Goal: Task Accomplishment & Management: Manage account settings

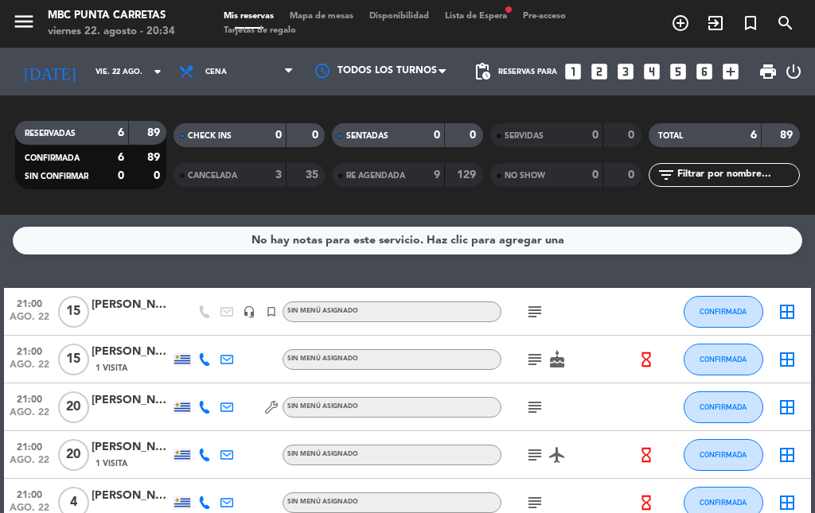
click at [771, 57] on span "print" at bounding box center [768, 72] width 32 height 32
click at [114, 308] on div "[PERSON_NAME] amigo fc" at bounding box center [132, 305] width 80 height 18
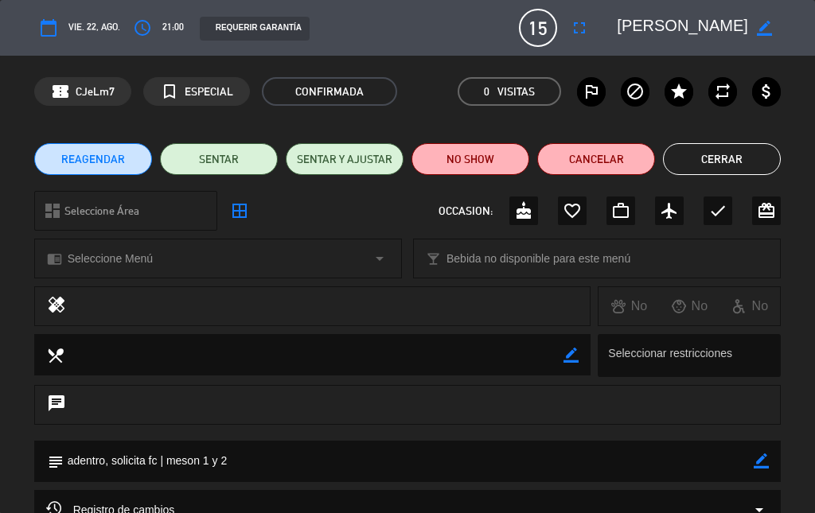
drag, startPoint x: 759, startPoint y: 31, endPoint x: 721, endPoint y: 30, distance: 37.4
click at [758, 31] on icon "border_color" at bounding box center [764, 28] width 15 height 15
drag, startPoint x: 676, startPoint y: 19, endPoint x: 814, endPoint y: 46, distance: 141.1
click at [804, 41] on div "calendar_today vie. 22, ago. access_time 21:00 REQUERIR GARANTÍA 15 [PERSON_NAM…" at bounding box center [407, 28] width 815 height 56
type textarea "[PERSON_NAME]"
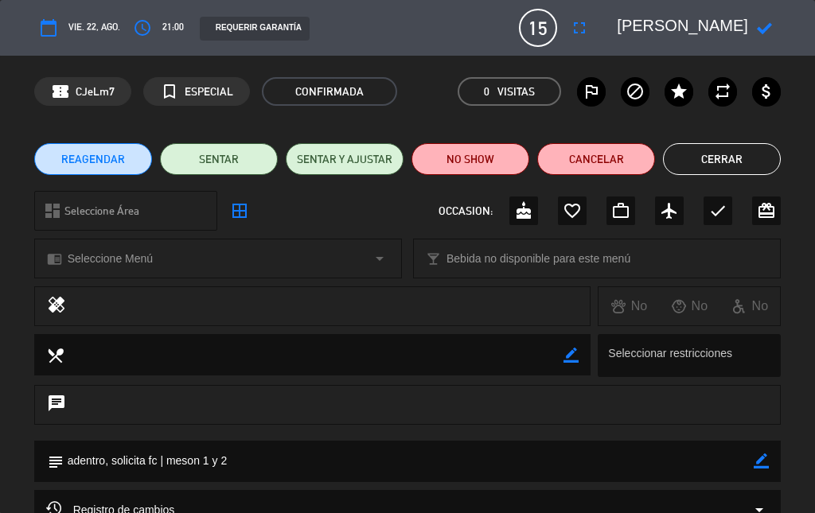
click at [748, 40] on div at bounding box center [764, 28] width 33 height 29
click at [767, 25] on icon at bounding box center [764, 28] width 15 height 15
click at [718, 158] on button "Cerrar" at bounding box center [722, 159] width 118 height 32
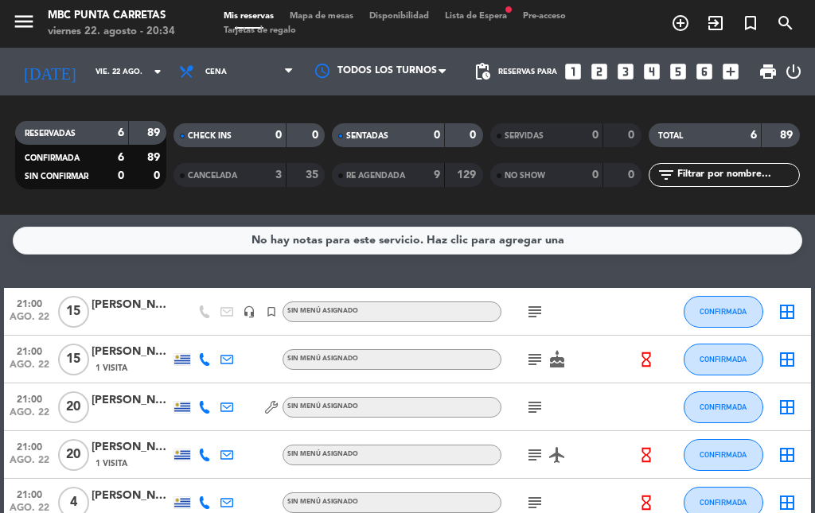
click at [756, 72] on span "print" at bounding box center [768, 72] width 32 height 32
click at [763, 69] on span "print" at bounding box center [768, 71] width 19 height 19
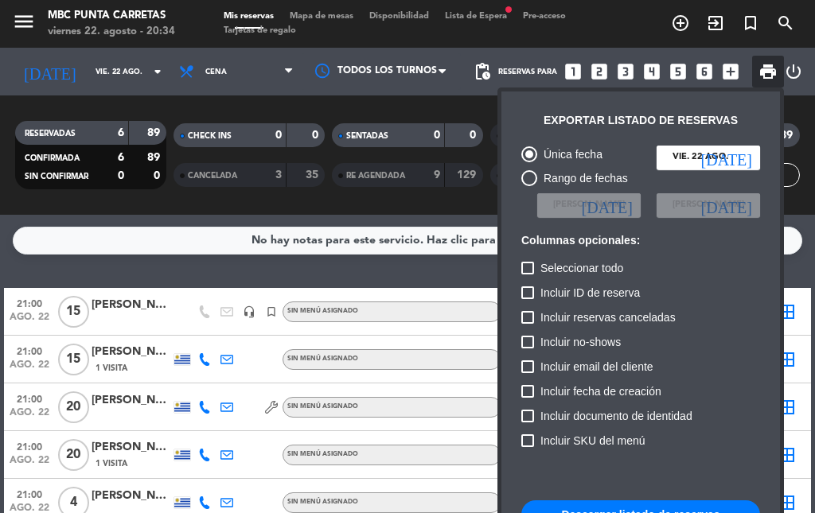
scroll to position [97, 0]
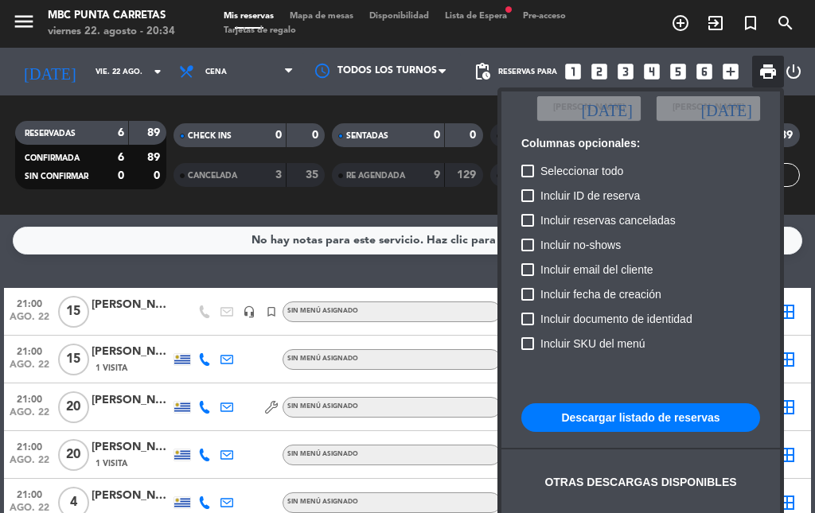
click at [733, 431] on button "Descargar listado de reservas" at bounding box center [640, 418] width 239 height 29
click at [446, 33] on div at bounding box center [407, 256] width 815 height 513
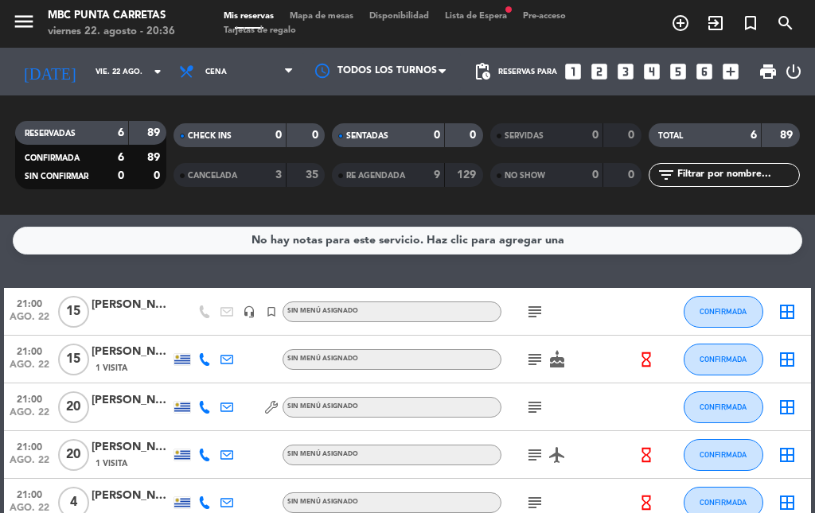
click at [468, 21] on div "Mis reservas Mapa de mesas Disponibilidad Lista de Espera fiber_manual_record P…" at bounding box center [408, 24] width 384 height 29
click at [463, 18] on span "Lista de Espera fiber_manual_record" at bounding box center [476, 16] width 78 height 9
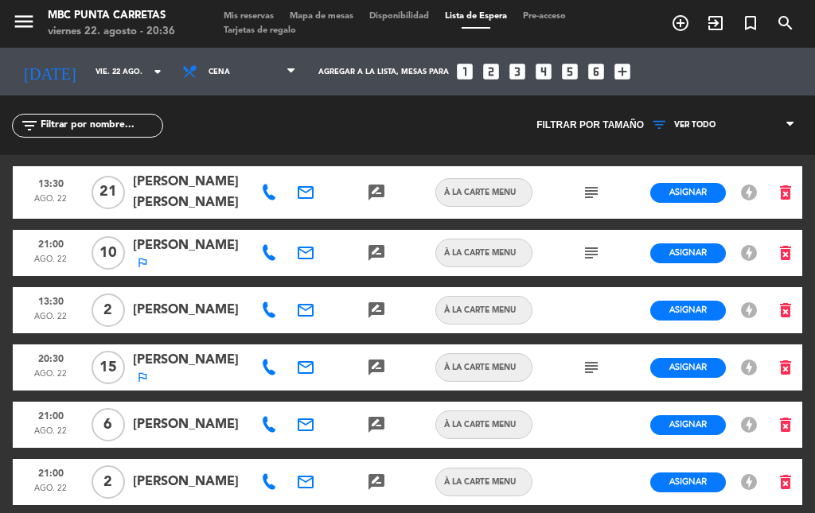
click at [237, 14] on span "Mis reservas" at bounding box center [249, 16] width 66 height 9
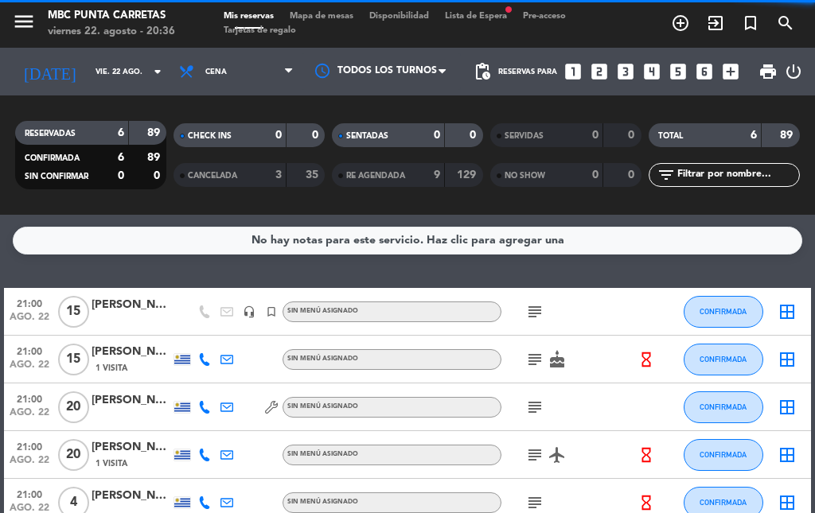
scroll to position [141, 0]
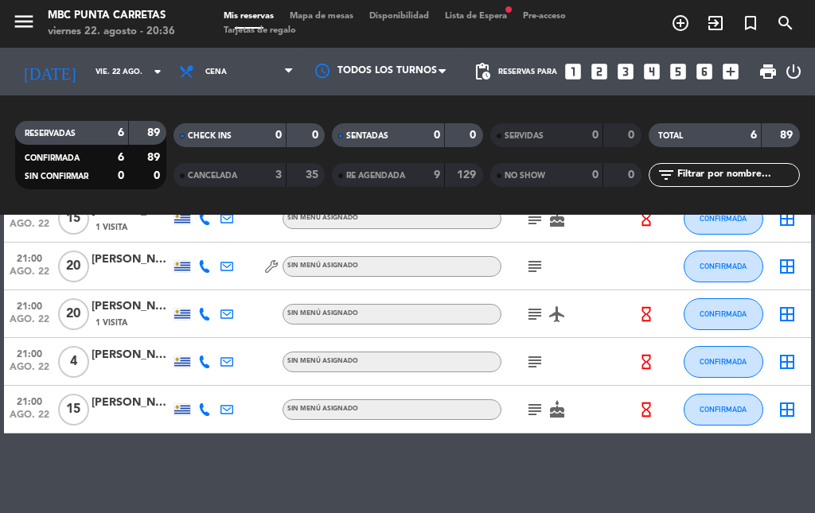
click at [541, 363] on icon "subject" at bounding box center [534, 362] width 19 height 19
drag, startPoint x: 627, startPoint y: 379, endPoint x: 619, endPoint y: 381, distance: 8.9
click at [624, 381] on div "subject box 1 ///" at bounding box center [569, 361] width 134 height 47
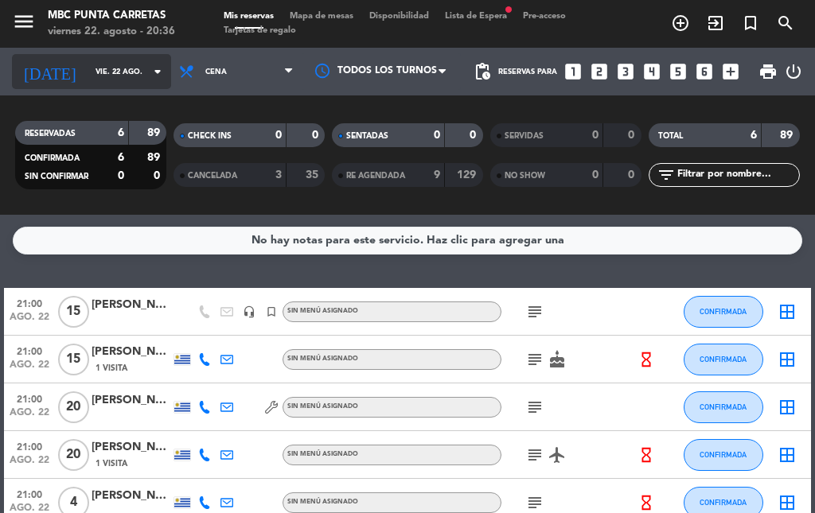
click at [103, 64] on input "vie. 22 ago." at bounding box center [140, 72] width 104 height 25
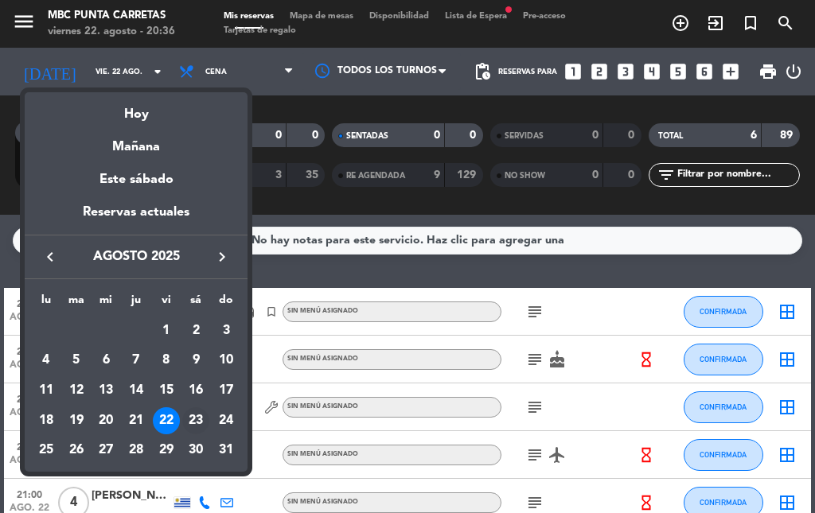
click at [193, 424] on div "23" at bounding box center [195, 421] width 27 height 27
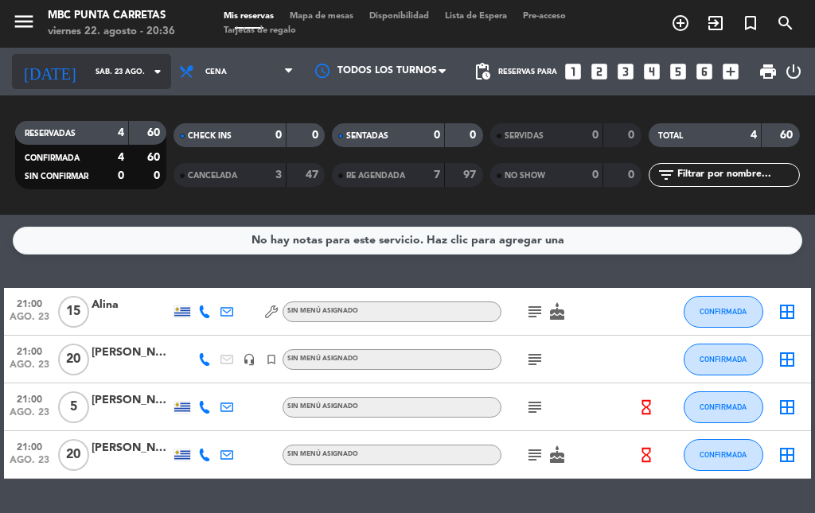
click at [88, 76] on input "sáb. 23 ago." at bounding box center [140, 72] width 104 height 25
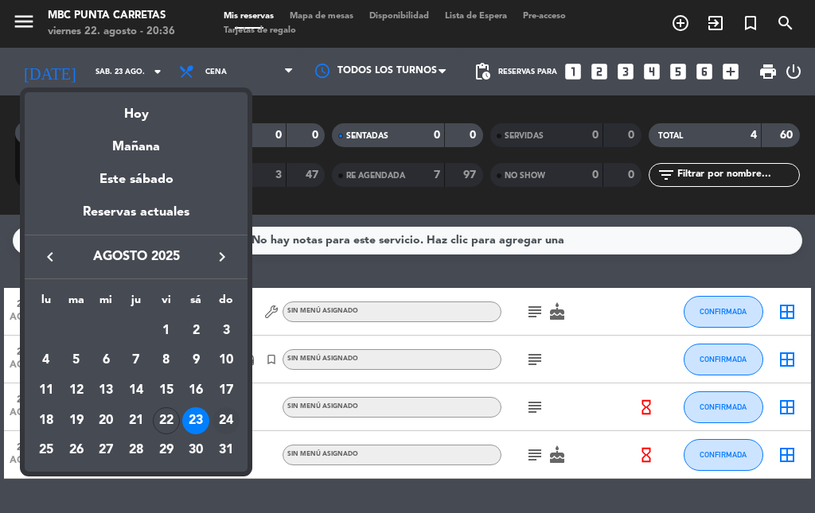
click at [234, 415] on div "24" at bounding box center [226, 421] width 27 height 27
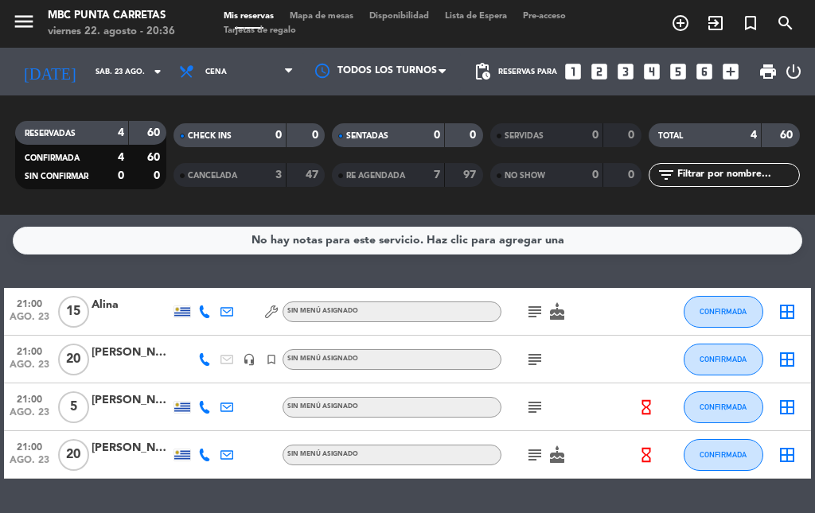
type input "dom. 24 ago."
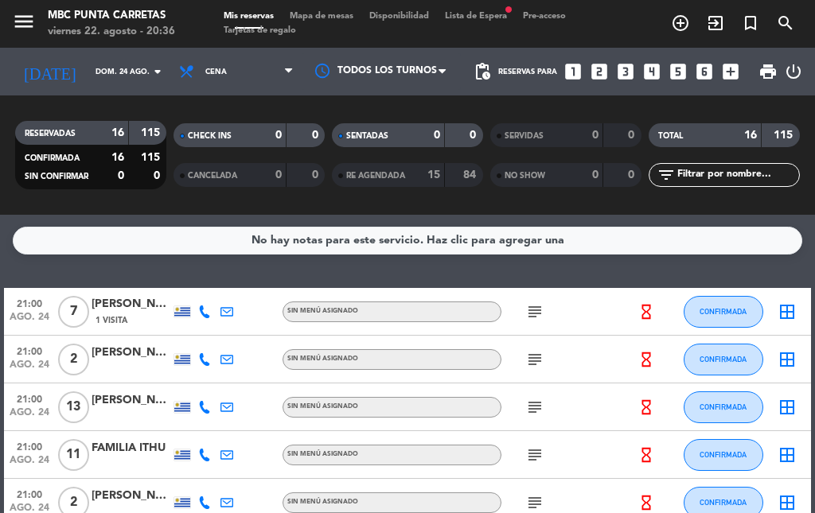
click at [462, 18] on span "Lista de Espera fiber_manual_record" at bounding box center [476, 16] width 78 height 9
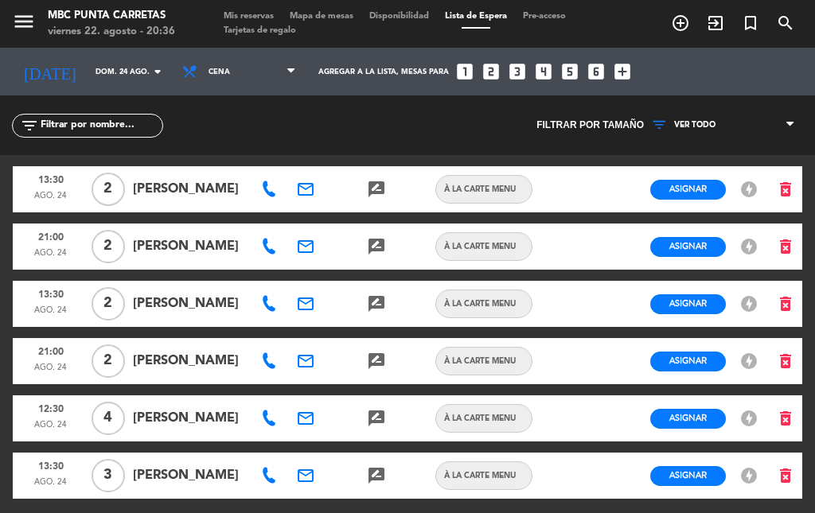
click at [248, 14] on span "Mis reservas" at bounding box center [249, 16] width 66 height 9
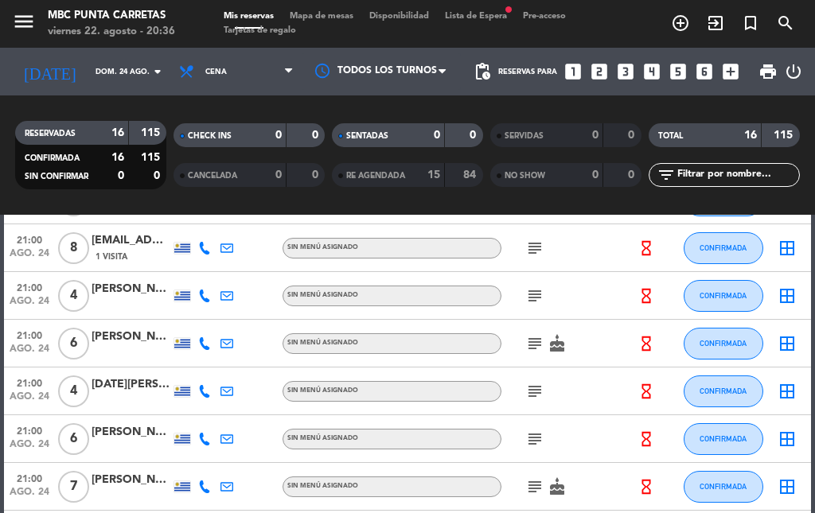
scroll to position [619, 0]
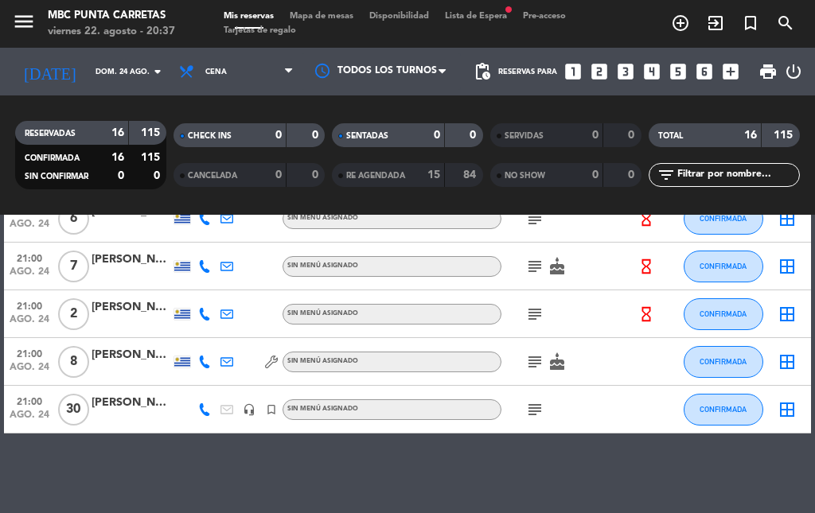
click at [538, 409] on icon "subject" at bounding box center [534, 409] width 19 height 19
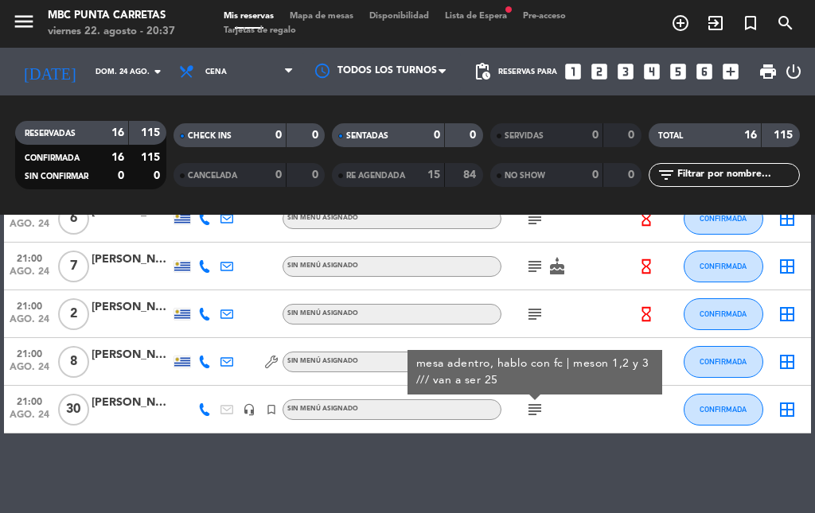
click at [591, 408] on div "subject mesa adentro, hablo con fc | meson 1,2 y 3 /// van a ser 25" at bounding box center [569, 409] width 134 height 47
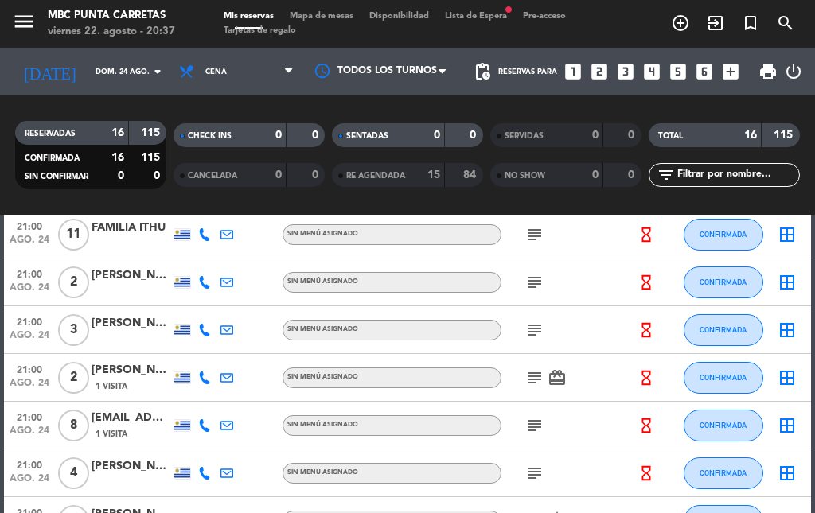
scroll to position [0, 0]
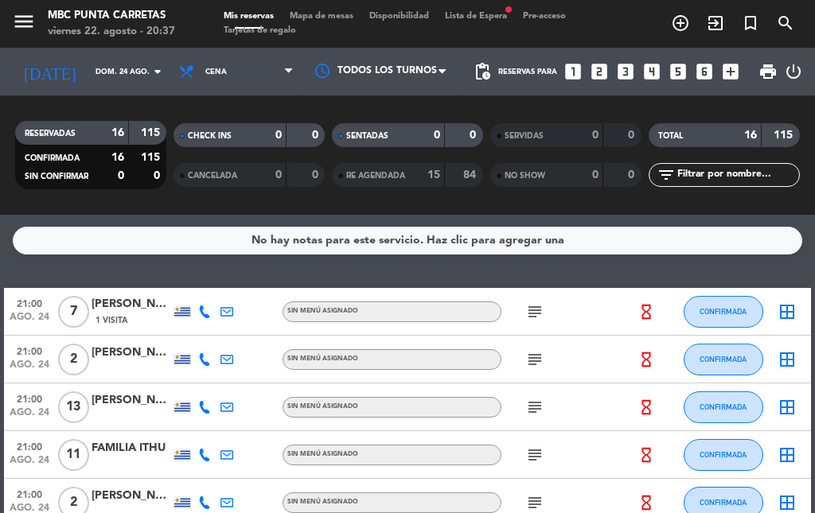
click at [52, 93] on div "[DATE] dom. 24 ago. arrow_drop_down" at bounding box center [91, 72] width 159 height 48
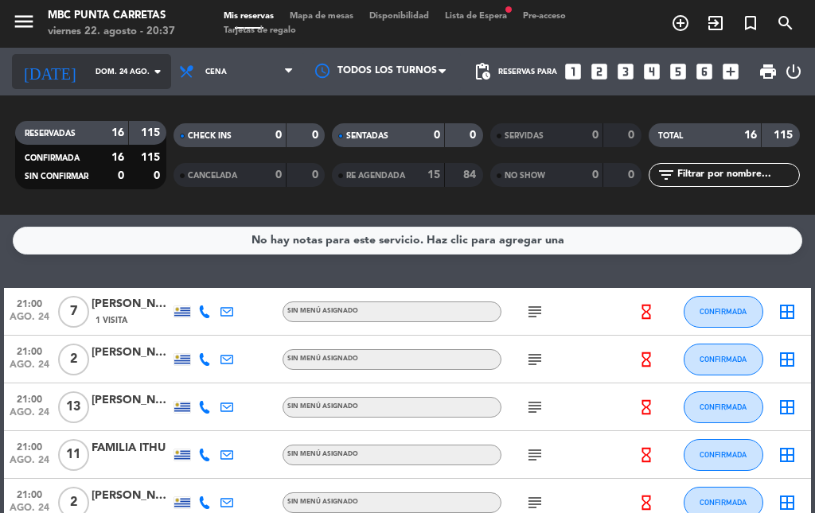
click at [88, 74] on input "dom. 24 ago." at bounding box center [140, 72] width 104 height 25
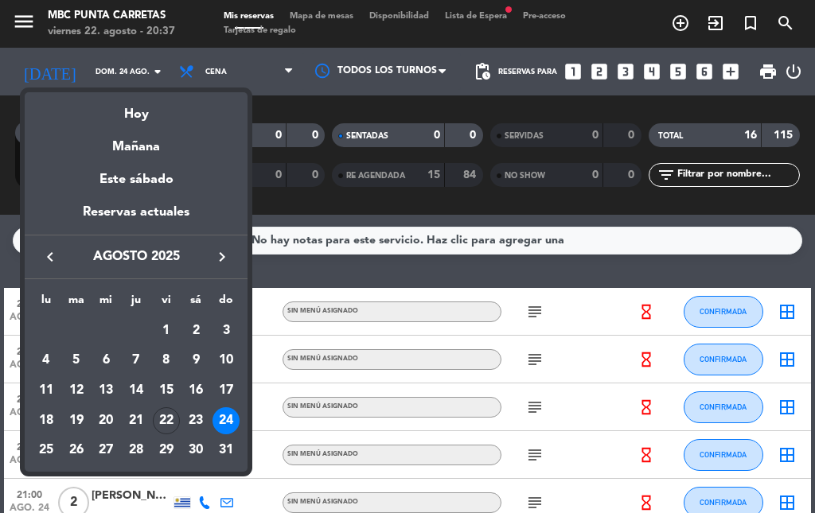
click at [228, 248] on icon "keyboard_arrow_right" at bounding box center [222, 257] width 19 height 19
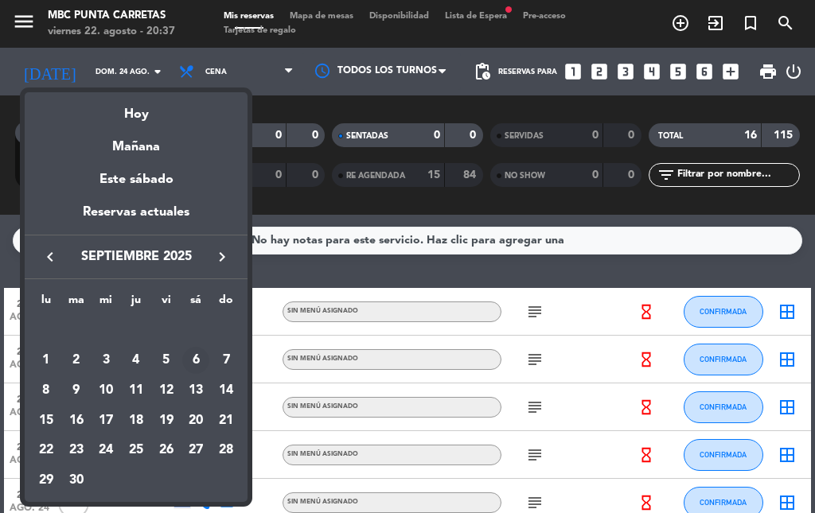
click at [190, 355] on div "6" at bounding box center [195, 360] width 27 height 27
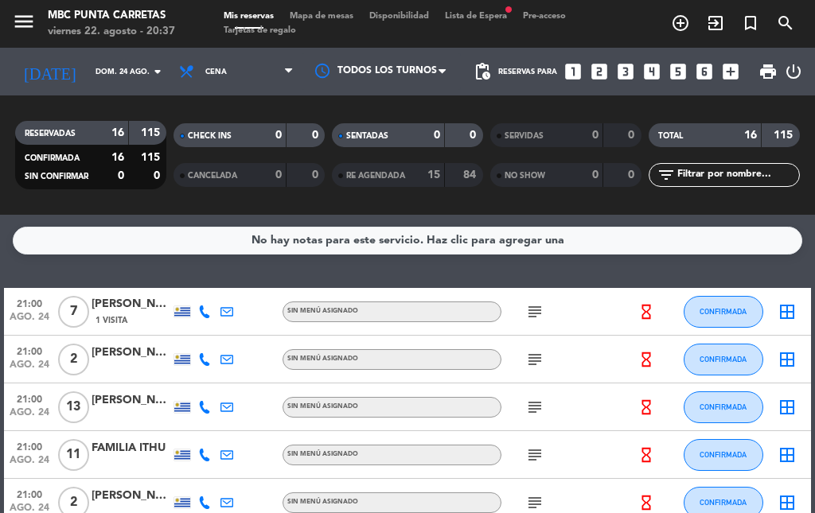
type input "sáb. [DATE]"
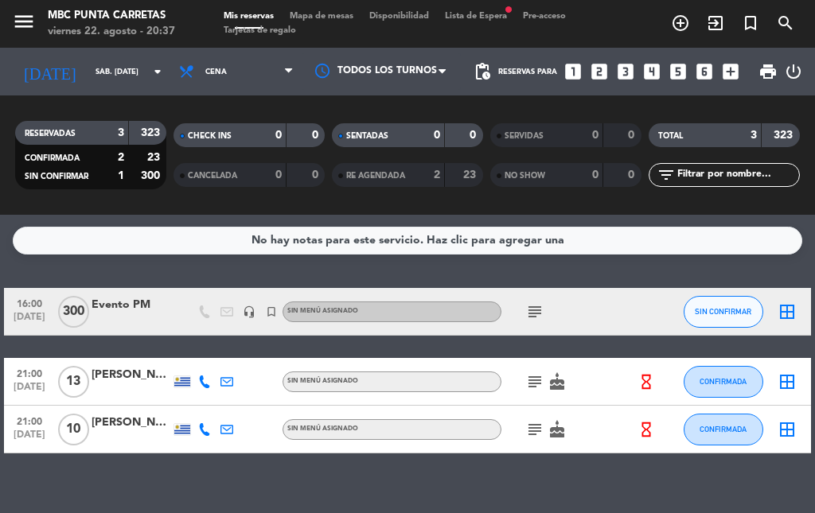
click at [539, 424] on icon "subject" at bounding box center [534, 429] width 19 height 19
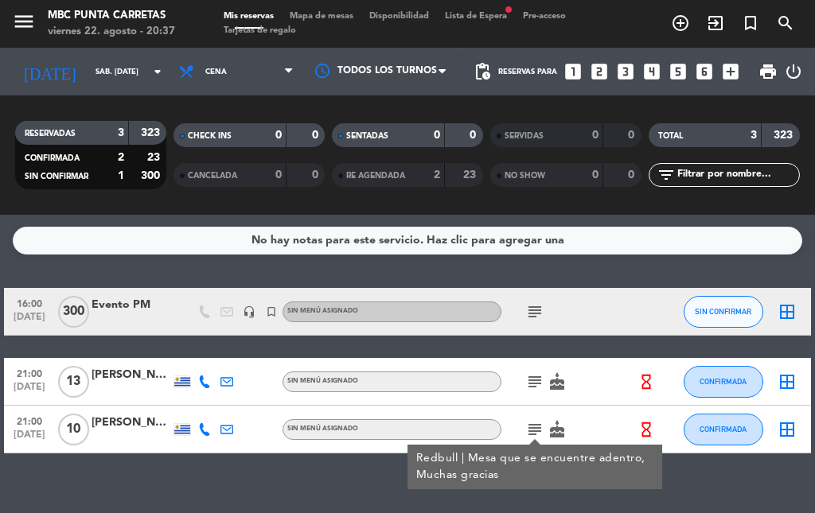
click at [531, 384] on icon "subject" at bounding box center [534, 382] width 19 height 19
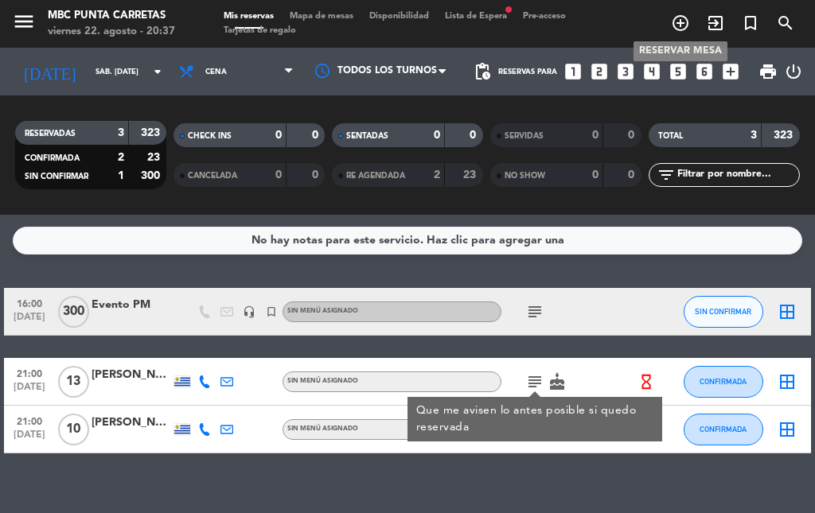
click at [682, 25] on icon "add_circle_outline" at bounding box center [680, 23] width 19 height 19
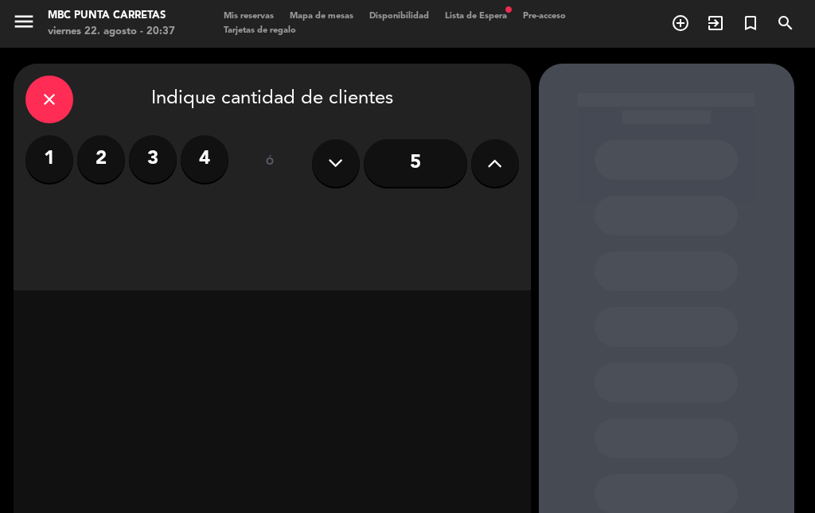
click at [490, 160] on icon at bounding box center [494, 163] width 15 height 24
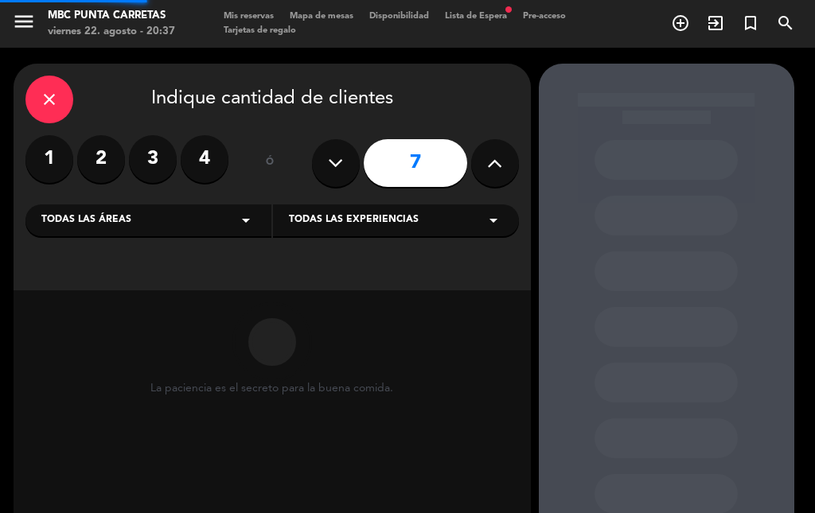
click at [490, 160] on icon at bounding box center [494, 163] width 15 height 24
type input "10"
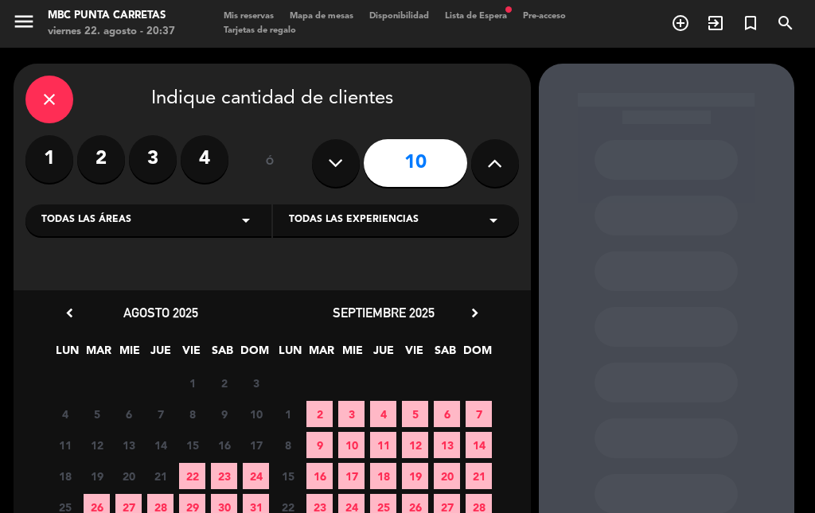
scroll to position [104, 0]
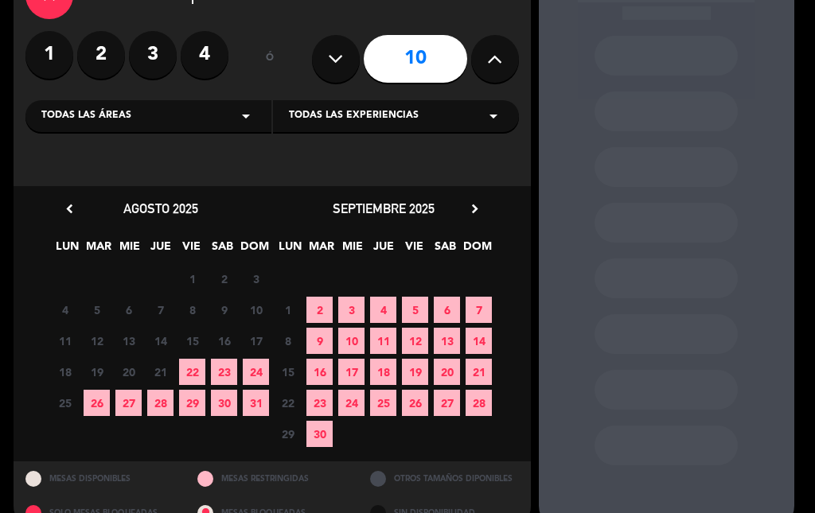
click at [439, 310] on span "6" at bounding box center [447, 310] width 26 height 26
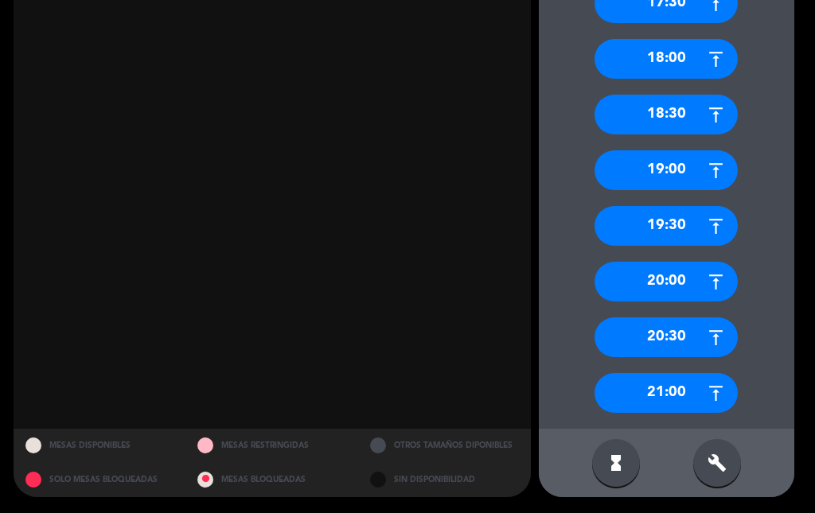
click at [642, 392] on div "21:00" at bounding box center [666, 393] width 143 height 40
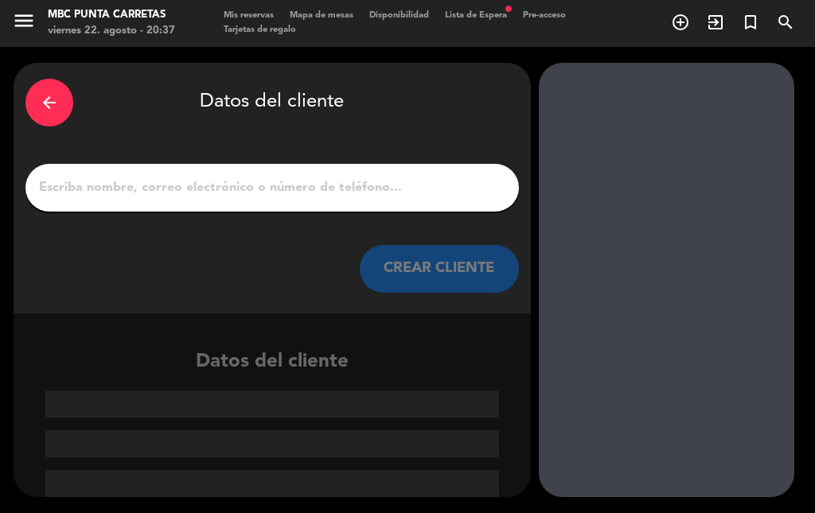
scroll to position [1, 0]
click at [404, 184] on input "1" at bounding box center [272, 188] width 470 height 22
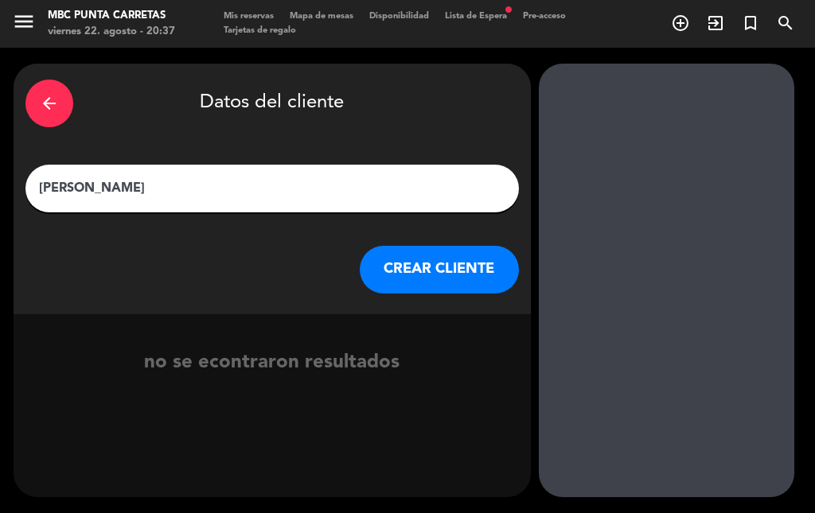
drag, startPoint x: 78, startPoint y: 182, endPoint x: 104, endPoint y: 202, distance: 33.0
click at [78, 185] on input "[PERSON_NAME]" at bounding box center [272, 189] width 470 height 22
type input "[PERSON_NAME]"
click at [452, 270] on button "CREAR CLIENTE" at bounding box center [439, 270] width 159 height 48
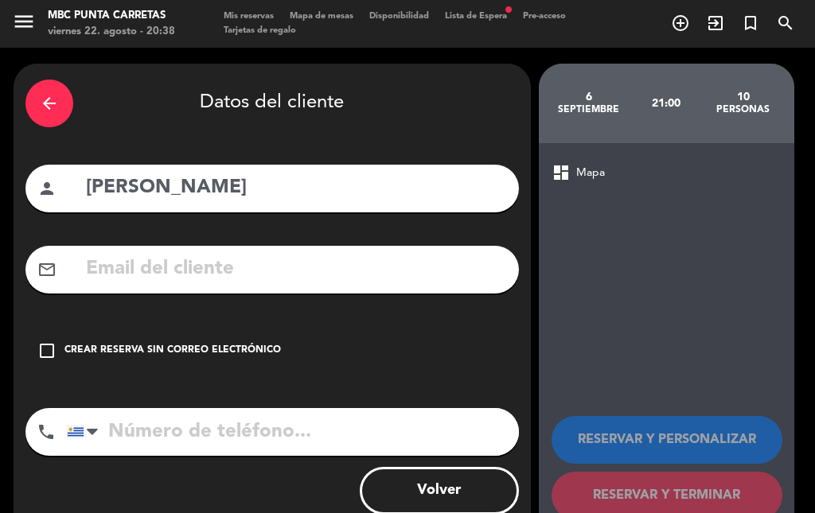
click at [51, 352] on icon "check_box_outline_blank" at bounding box center [46, 351] width 19 height 19
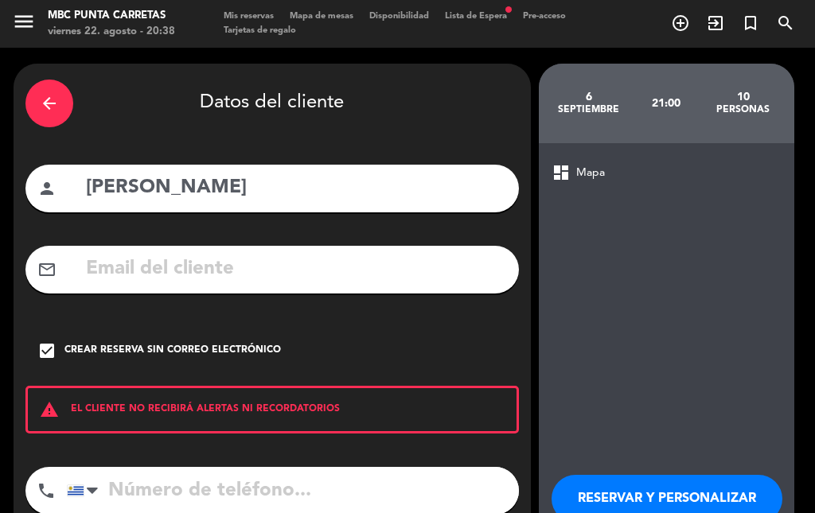
click at [205, 482] on input "tel" at bounding box center [293, 491] width 452 height 48
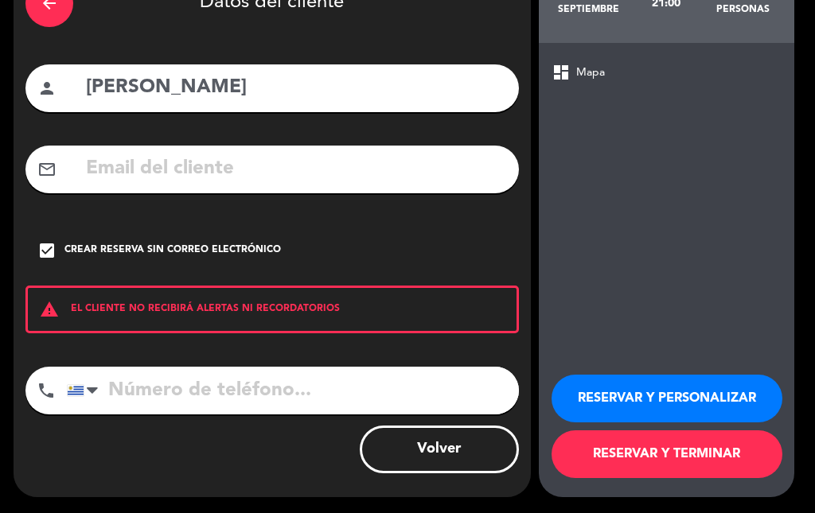
click at [267, 408] on input "tel" at bounding box center [293, 391] width 452 height 48
click at [268, 386] on input "tel" at bounding box center [293, 391] width 452 height 48
type input "[PHONE_NUMBER]"
click at [657, 466] on button "RESERVAR Y TERMINAR" at bounding box center [667, 455] width 231 height 48
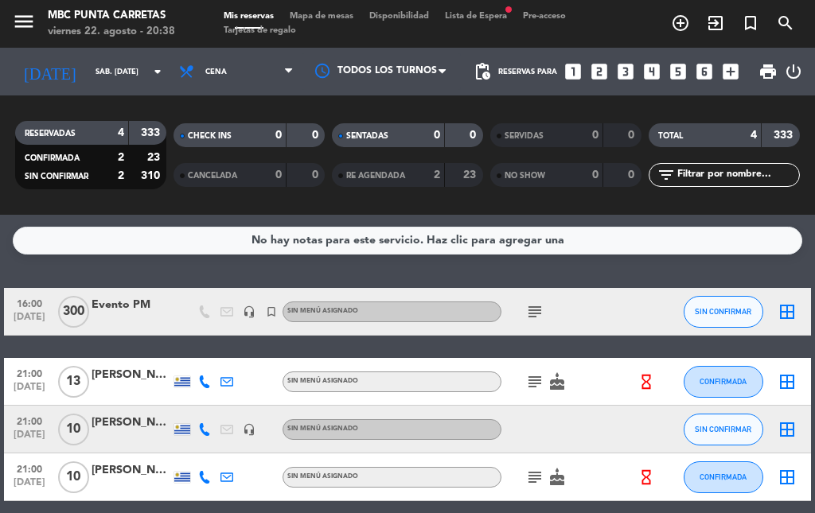
click at [780, 470] on icon "border_all" at bounding box center [787, 477] width 19 height 19
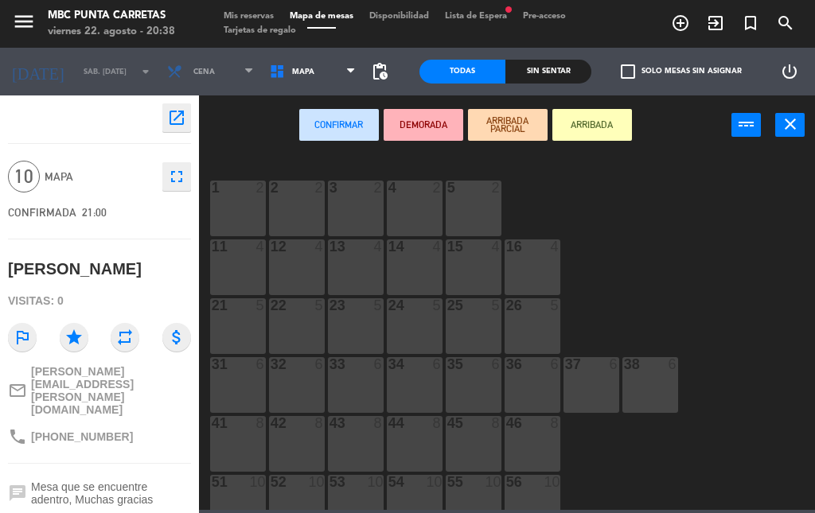
click at [238, 21] on div "Mis reservas Mapa de mesas Disponibilidad Lista de Espera fiber_manual_record P…" at bounding box center [408, 24] width 384 height 29
click at [238, 18] on span "Mis reservas" at bounding box center [249, 16] width 66 height 9
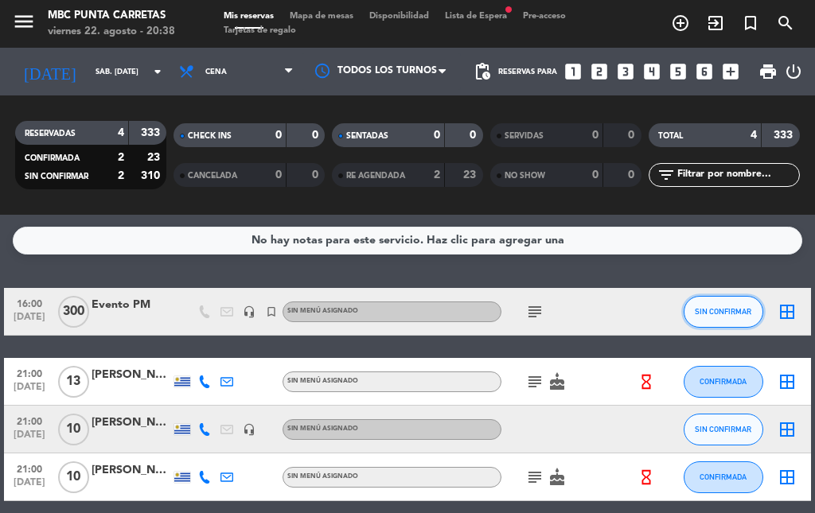
click at [724, 314] on span "SIN CONFIRMAR" at bounding box center [723, 311] width 57 height 9
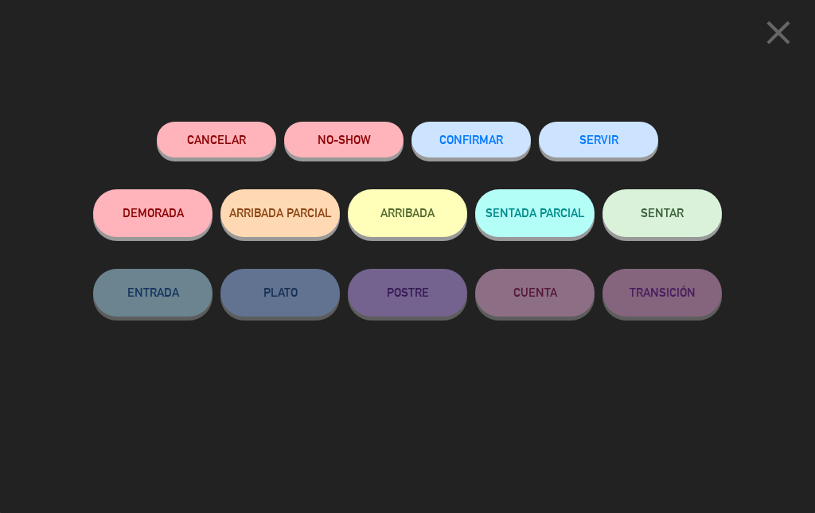
click at [466, 128] on button "CONFIRMAR" at bounding box center [471, 140] width 119 height 36
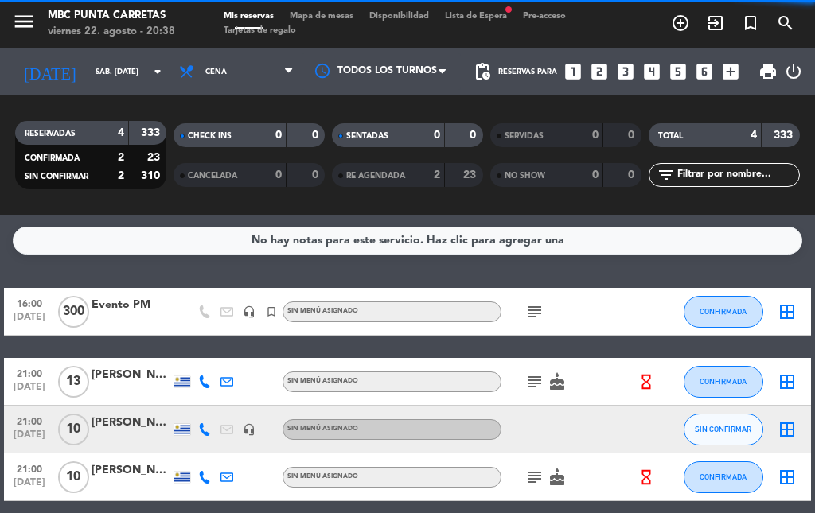
scroll to position [68, 0]
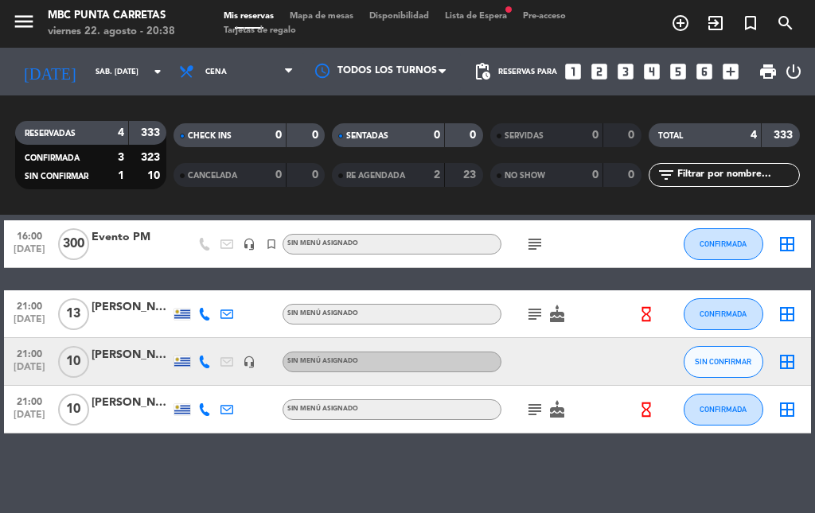
click at [135, 361] on div "[PERSON_NAME]" at bounding box center [132, 355] width 80 height 18
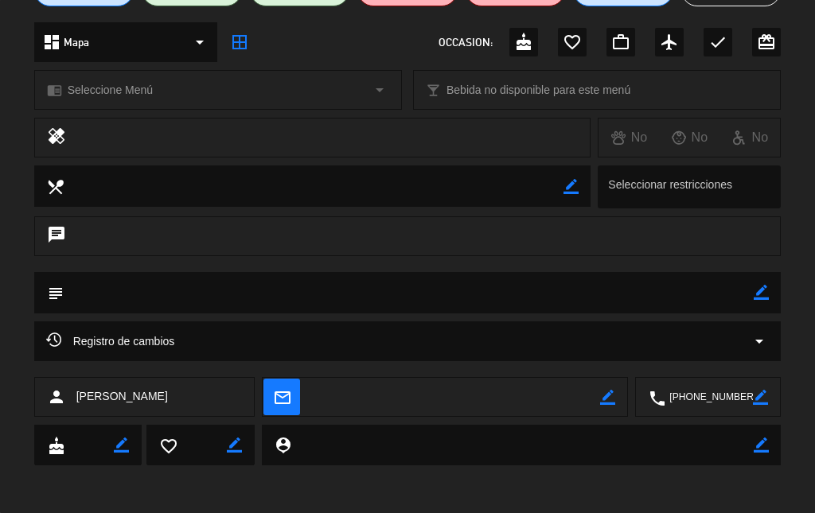
scroll to position [0, 0]
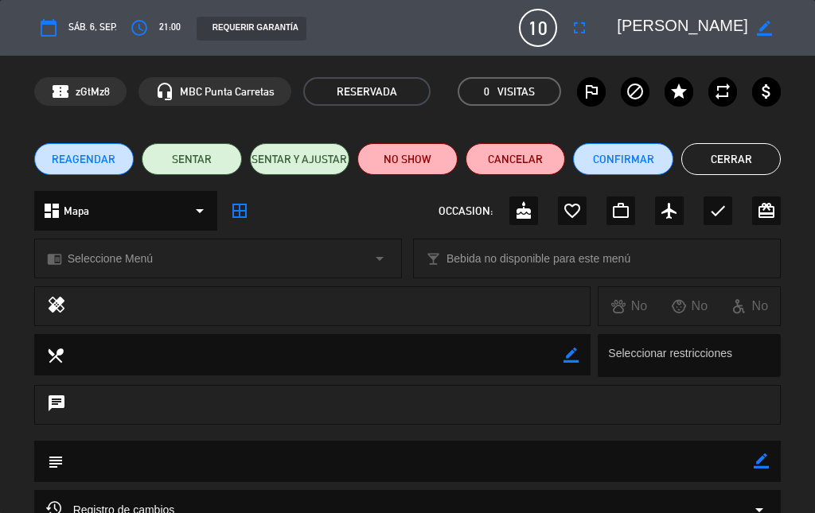
click at [755, 168] on button "Cerrar" at bounding box center [731, 159] width 100 height 32
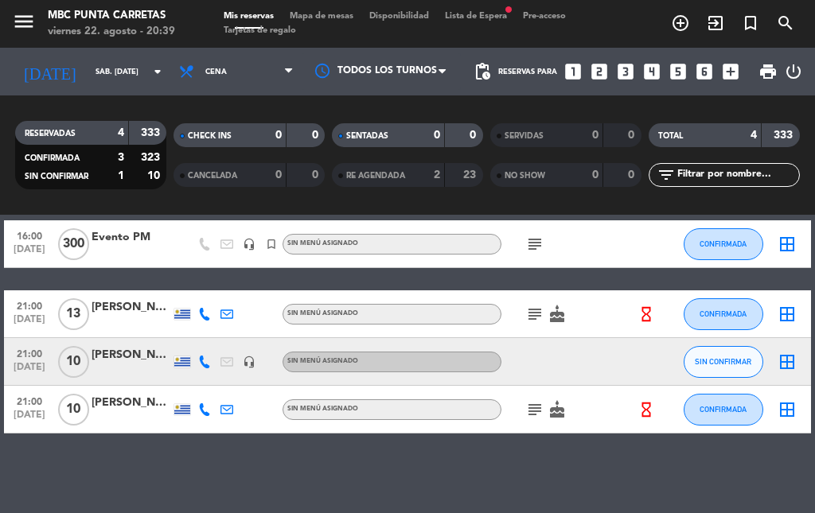
click at [256, 352] on div "headset_mic" at bounding box center [249, 361] width 22 height 47
click at [256, 361] on icon "headset_mic" at bounding box center [249, 362] width 13 height 13
click at [114, 369] on div at bounding box center [132, 371] width 80 height 13
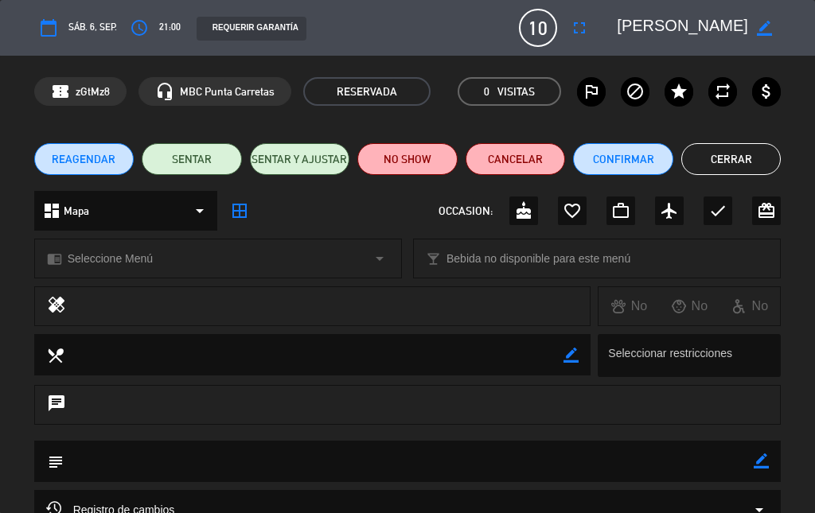
click at [767, 460] on icon "border_color" at bounding box center [761, 461] width 15 height 15
click at [693, 443] on textarea at bounding box center [409, 461] width 691 height 41
type textarea "Ç"
type textarea "Meson 3"
click at [766, 460] on icon at bounding box center [761, 461] width 15 height 15
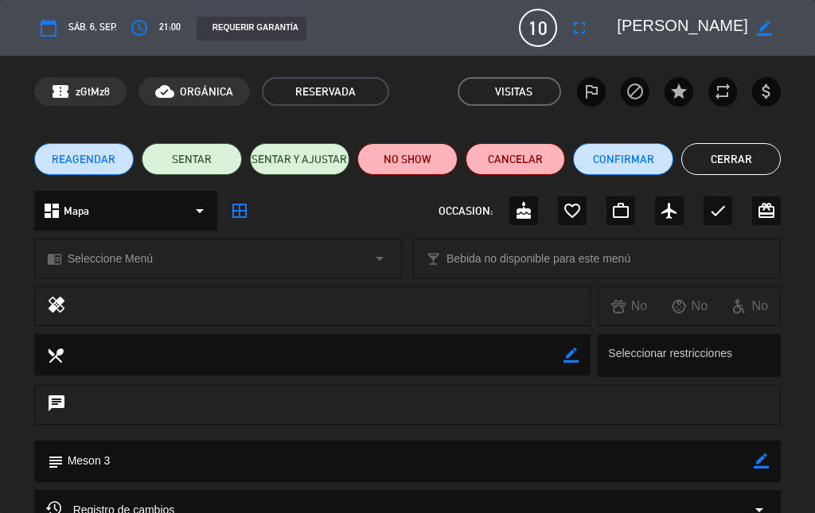
click at [725, 169] on button "Cerrar" at bounding box center [731, 159] width 100 height 32
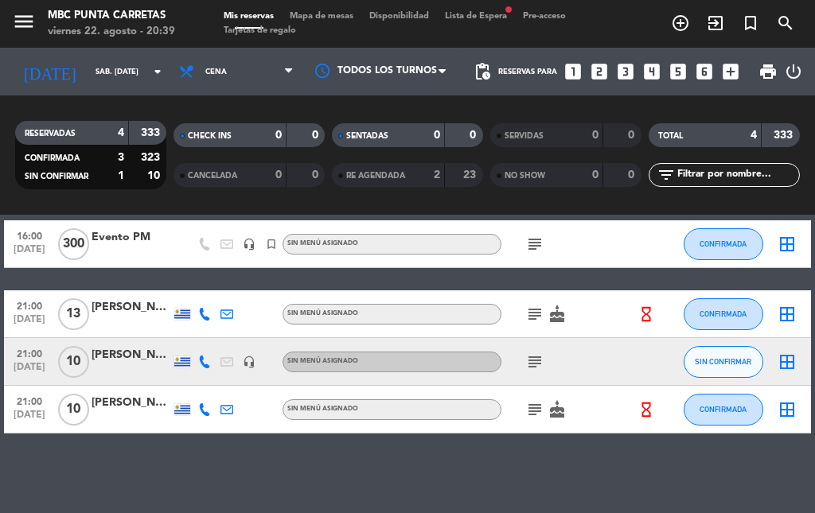
click at [541, 361] on icon "subject" at bounding box center [534, 362] width 19 height 19
click at [610, 361] on div "subject Meson 3" at bounding box center [569, 361] width 134 height 47
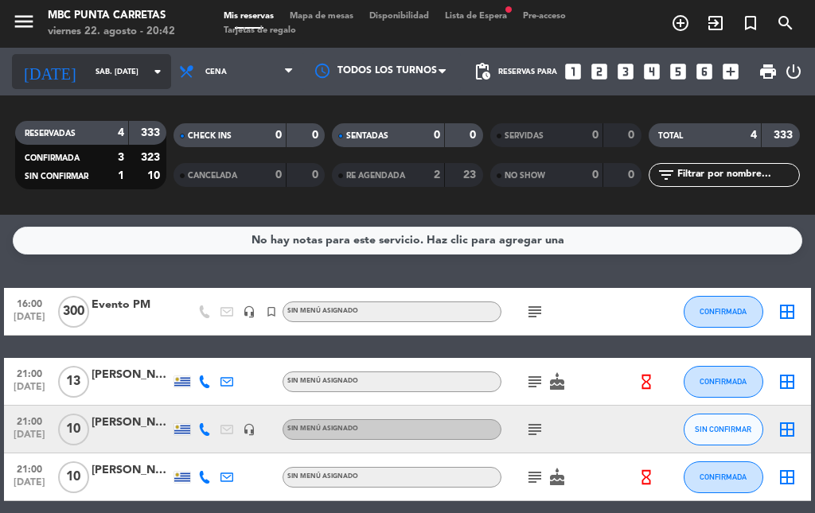
click at [48, 61] on icon "[DATE]" at bounding box center [50, 72] width 76 height 32
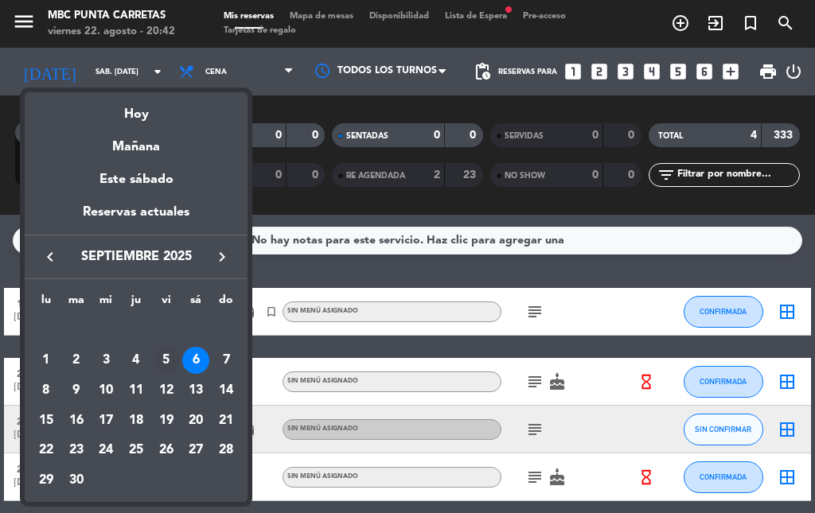
click at [165, 362] on div "5" at bounding box center [166, 360] width 27 height 27
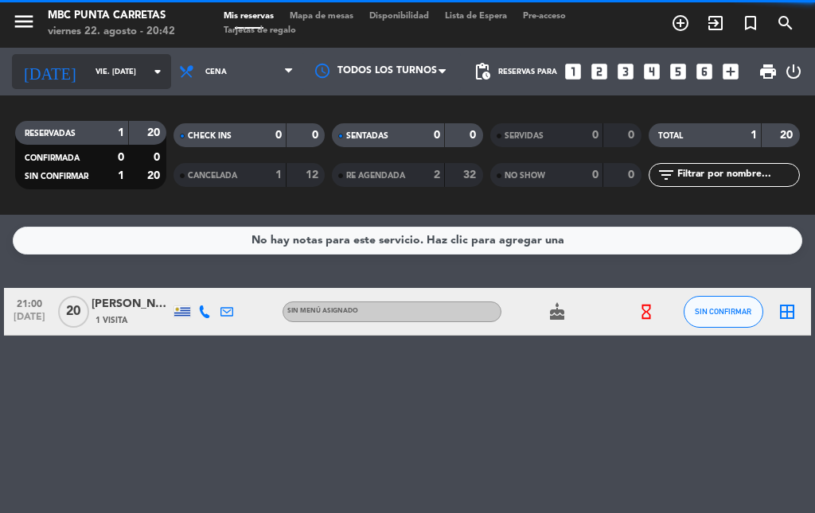
click at [107, 68] on input "vie. [DATE]" at bounding box center [140, 72] width 104 height 25
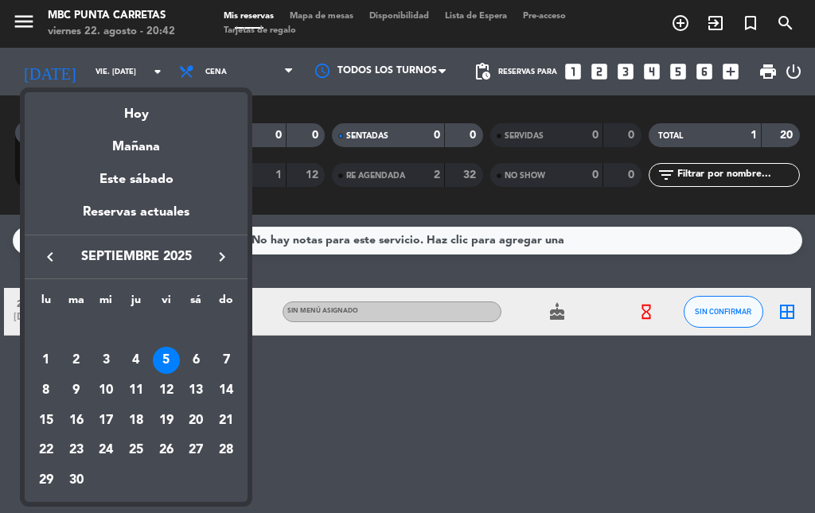
click at [51, 256] on icon "keyboard_arrow_left" at bounding box center [50, 257] width 19 height 19
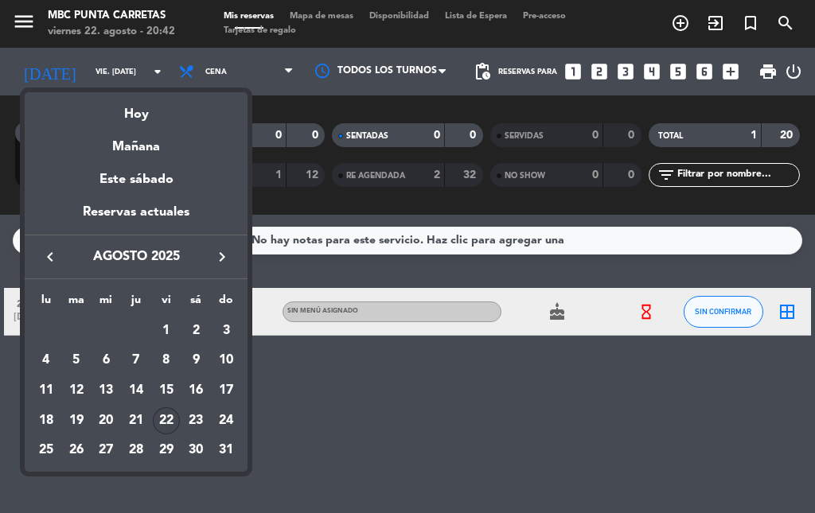
click at [169, 418] on div "22" at bounding box center [166, 421] width 27 height 27
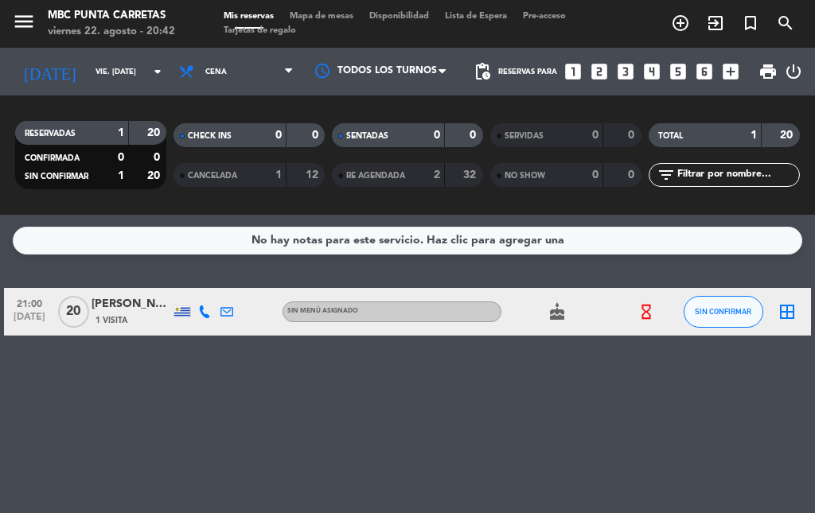
type input "vie. 22 ago."
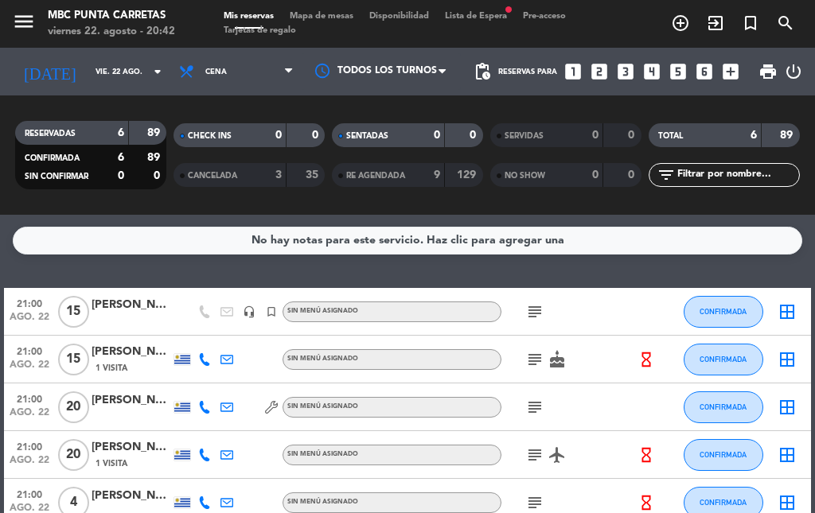
click at [498, 14] on span "Lista de Espera fiber_manual_record" at bounding box center [476, 16] width 78 height 9
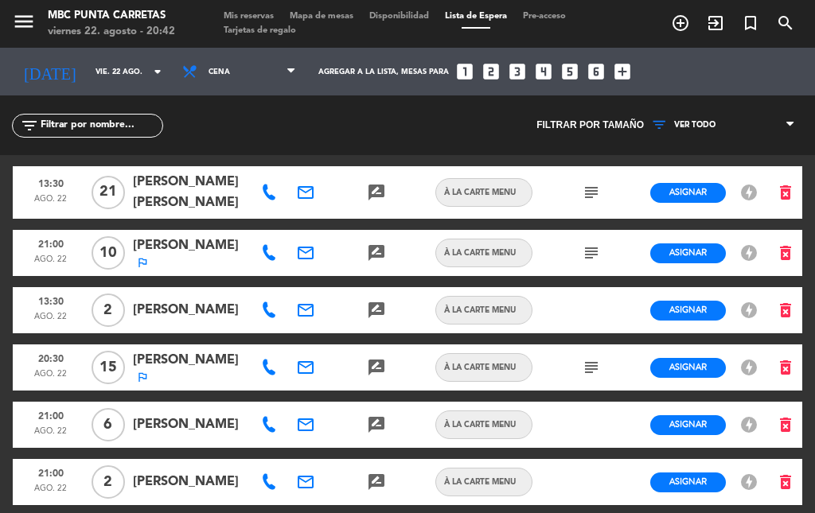
click at [143, 256] on icon "outlined_flag" at bounding box center [142, 262] width 13 height 13
click at [248, 26] on span "Tarjetas de regalo" at bounding box center [260, 30] width 88 height 9
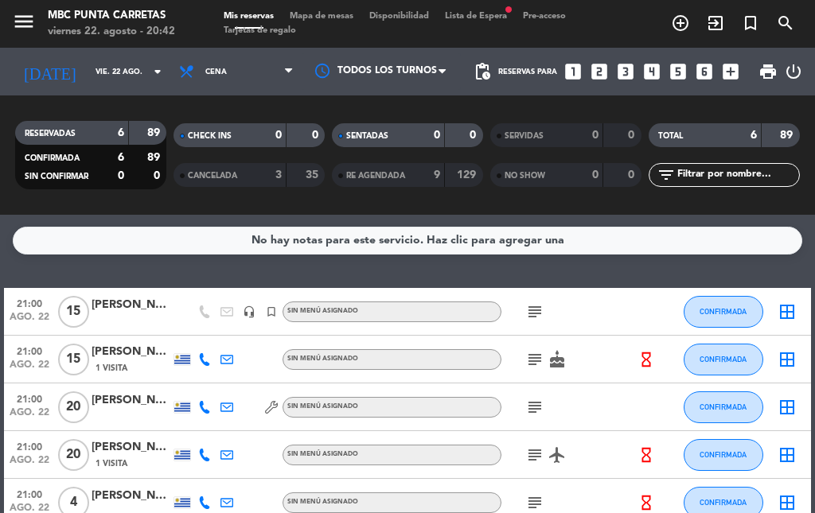
scroll to position [80, 0]
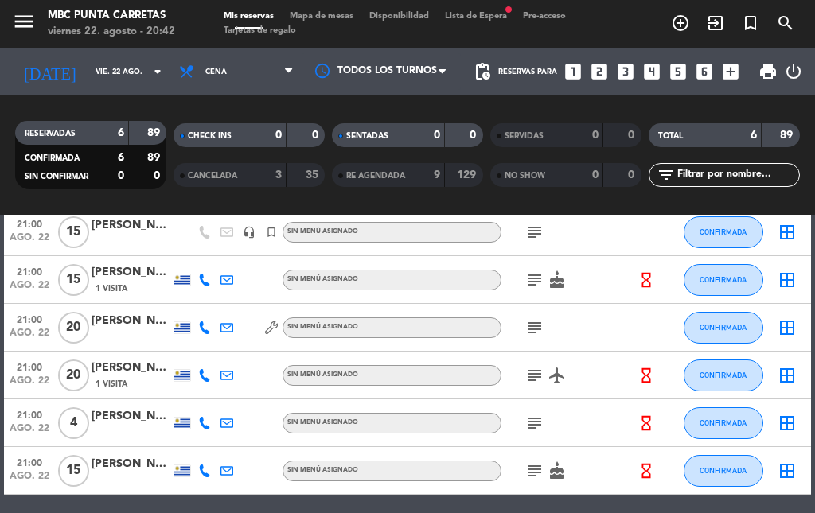
click at [544, 279] on icon "subject" at bounding box center [534, 280] width 19 height 19
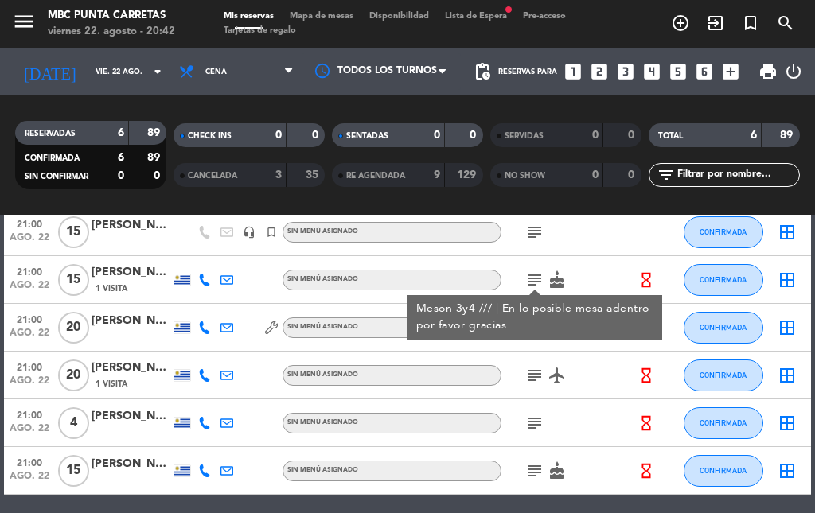
click at [607, 366] on div "subject airplanemode_active" at bounding box center [569, 375] width 134 height 47
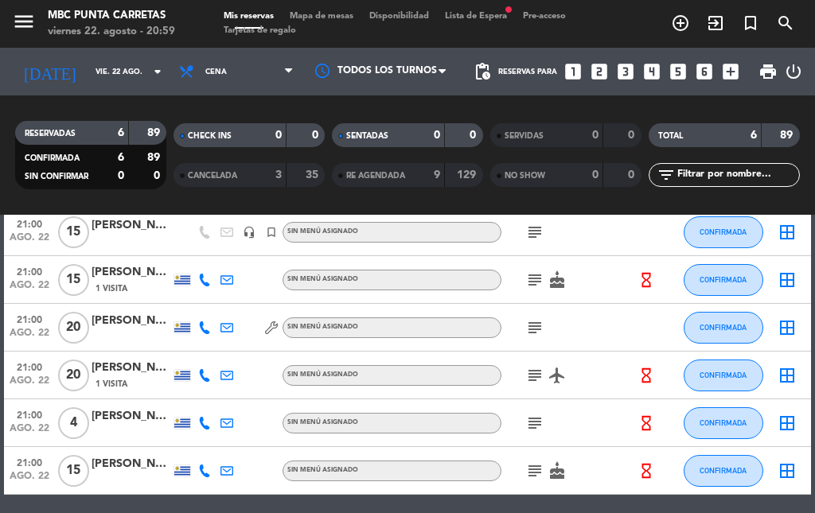
scroll to position [0, 0]
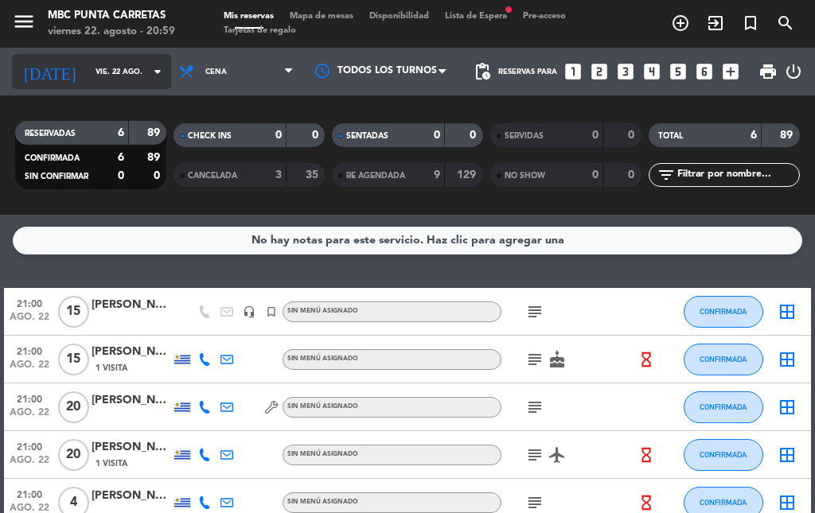
click at [88, 82] on input "vie. 22 ago." at bounding box center [140, 72] width 104 height 25
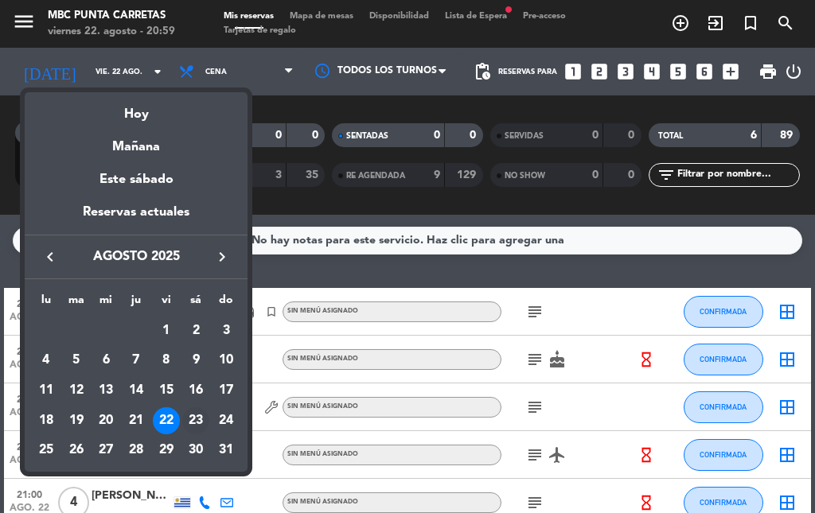
click at [192, 424] on div "23" at bounding box center [195, 421] width 27 height 27
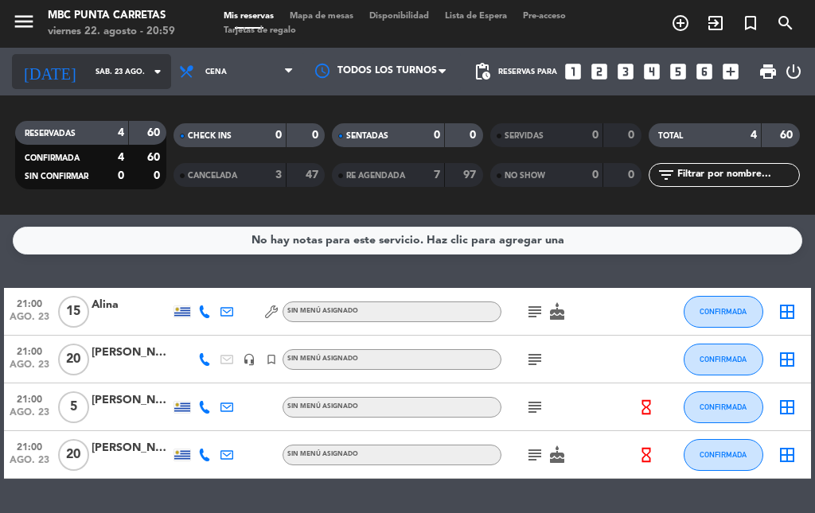
click at [88, 74] on input "sáb. 23 ago." at bounding box center [140, 72] width 104 height 25
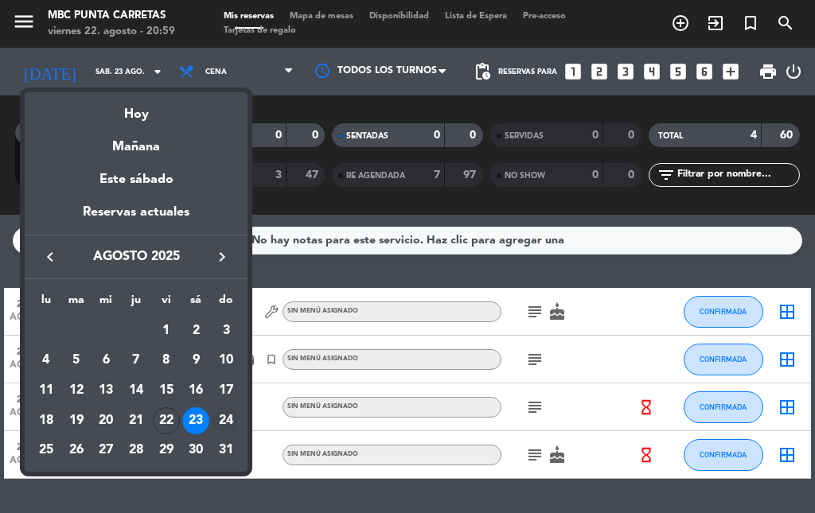
click at [224, 423] on div "24" at bounding box center [226, 421] width 27 height 27
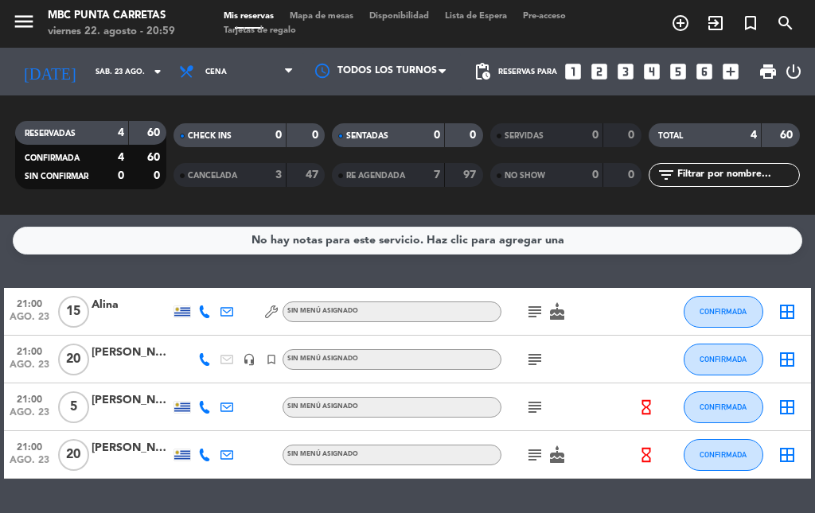
type input "dom. 24 ago."
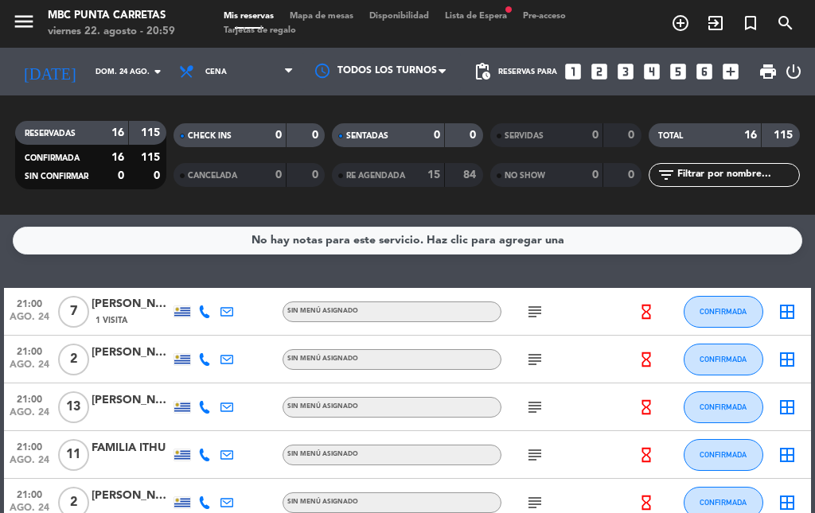
click at [478, 21] on span "Lista de Espera fiber_manual_record" at bounding box center [476, 16] width 78 height 9
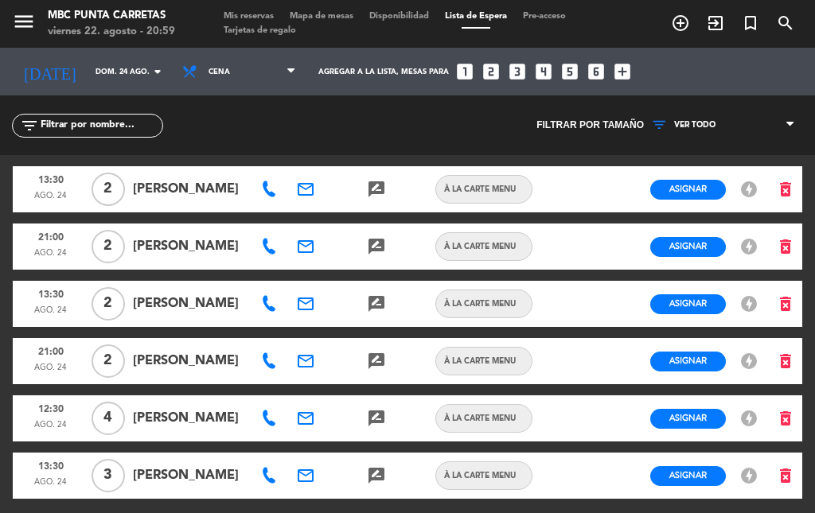
click at [251, 15] on span "Mis reservas" at bounding box center [249, 16] width 66 height 9
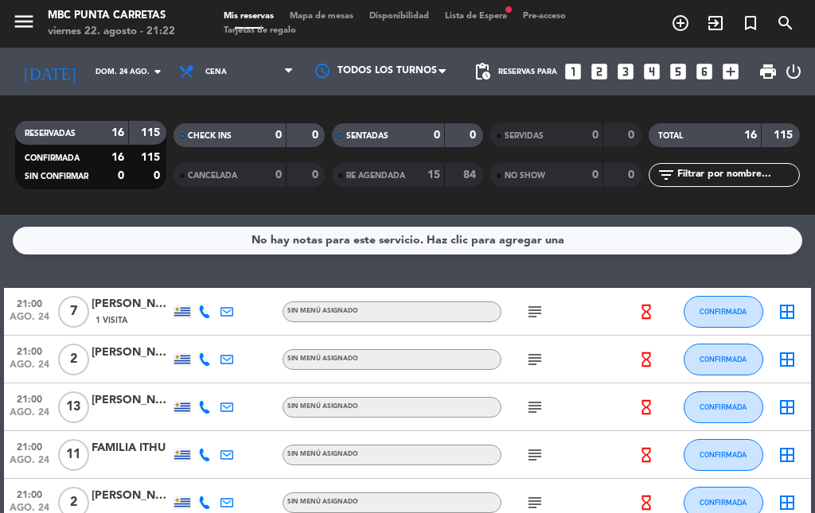
click at [467, 18] on span "Lista de Espera fiber_manual_record" at bounding box center [476, 16] width 78 height 9
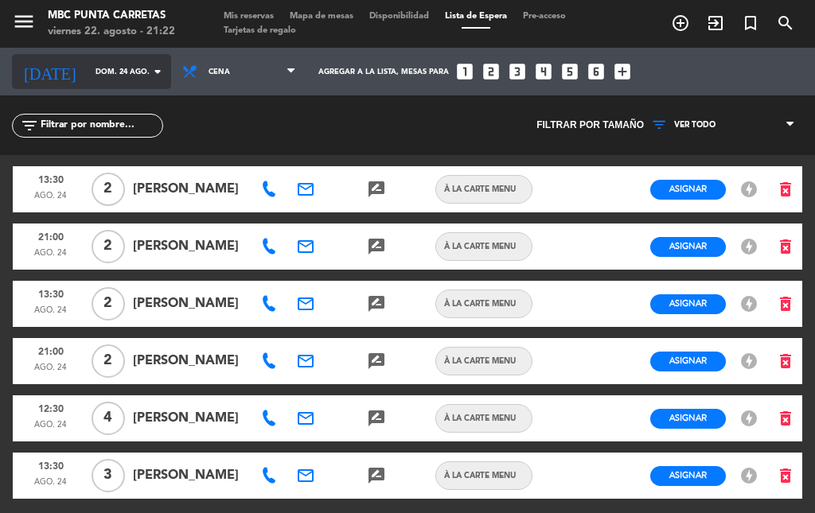
click at [116, 71] on input "dom. 24 ago." at bounding box center [140, 72] width 104 height 25
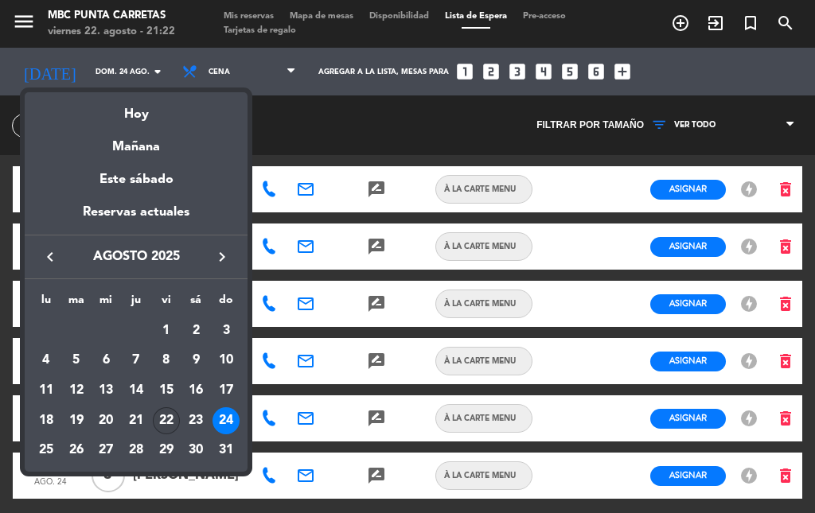
click at [166, 417] on div "22" at bounding box center [166, 421] width 27 height 27
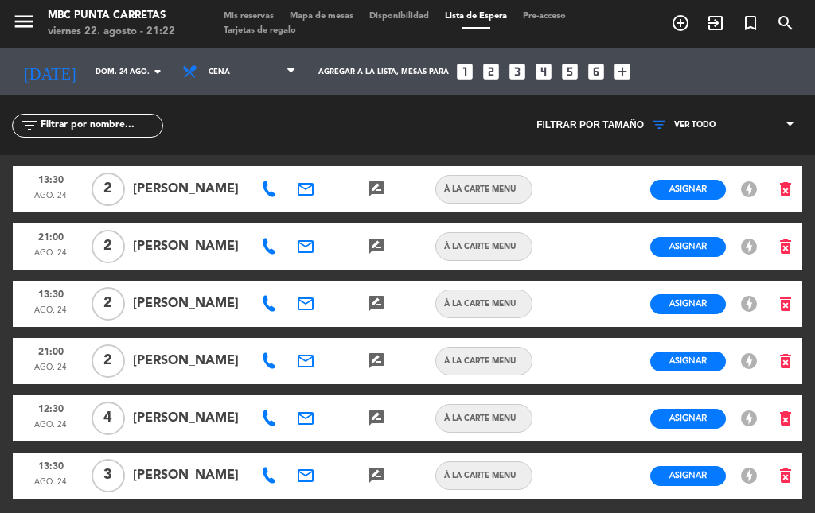
type input "vie. 22 ago."
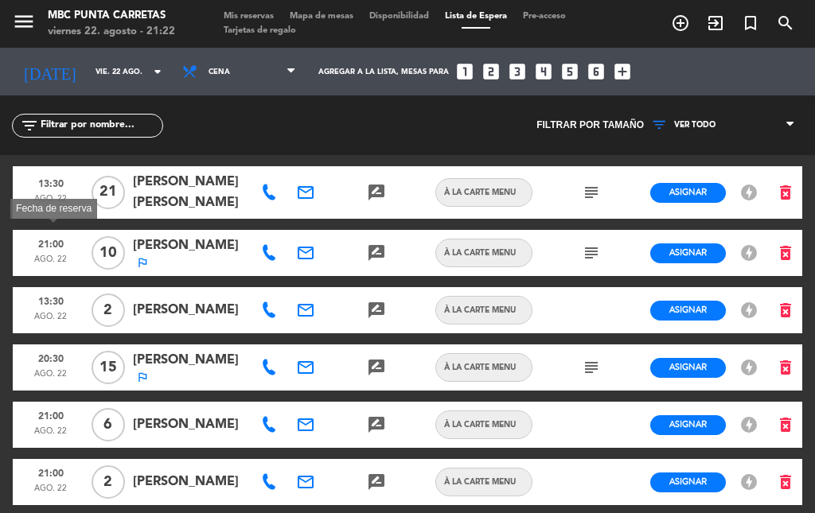
click at [62, 240] on span "21:00" at bounding box center [50, 243] width 64 height 21
click at [183, 244] on span "[PERSON_NAME]" at bounding box center [190, 246] width 114 height 21
click at [115, 253] on span "10" at bounding box center [108, 252] width 33 height 33
click at [159, 250] on span "[PERSON_NAME]" at bounding box center [190, 246] width 114 height 21
click at [146, 260] on icon "outlined_flag" at bounding box center [142, 262] width 13 height 13
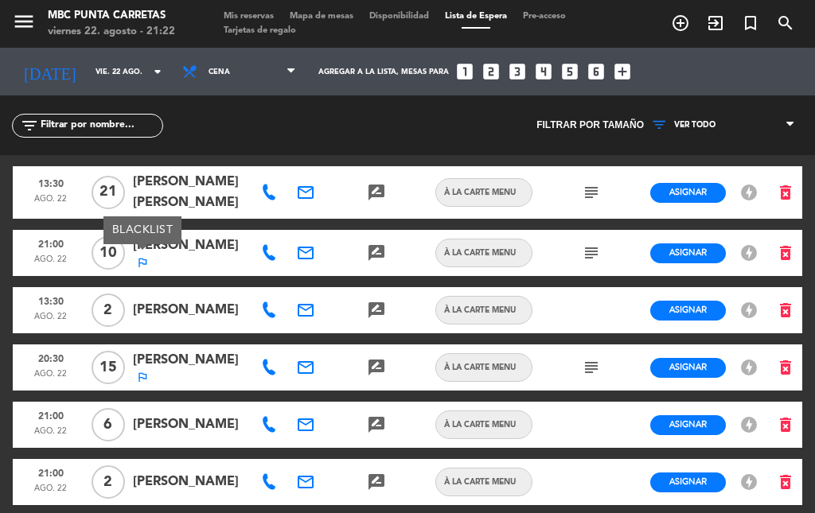
drag, startPoint x: 141, startPoint y: 260, endPoint x: 581, endPoint y: 244, distance: 440.5
click at [580, 244] on div "subject" at bounding box center [592, 253] width 36 height 46
click at [584, 247] on icon "subject" at bounding box center [591, 253] width 19 height 19
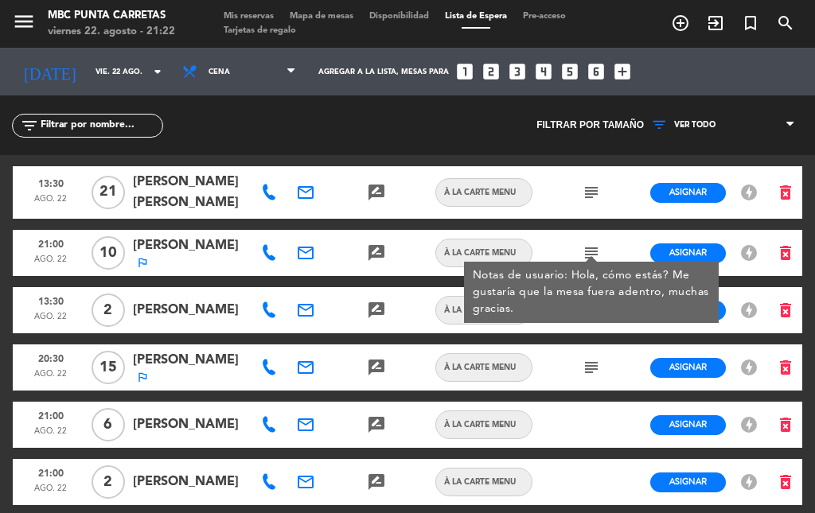
click at [548, 406] on div at bounding box center [556, 425] width 36 height 46
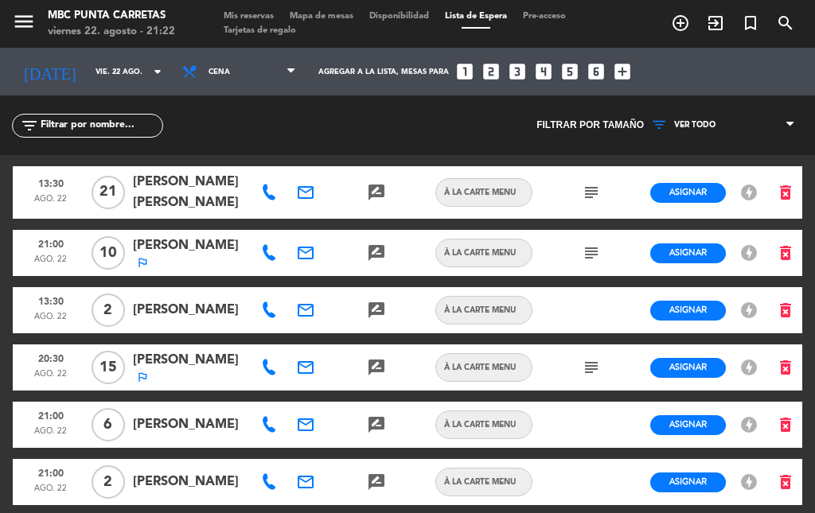
click at [589, 368] on icon "subject" at bounding box center [591, 367] width 19 height 19
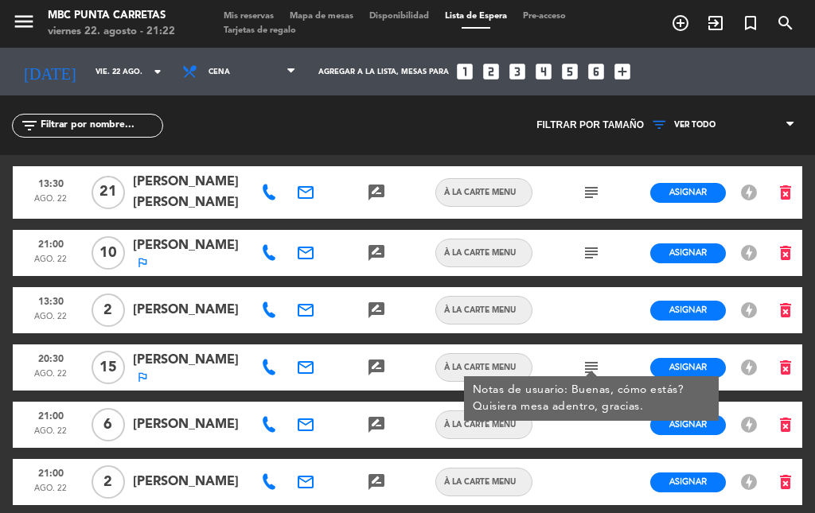
click at [594, 326] on div at bounding box center [592, 310] width 36 height 46
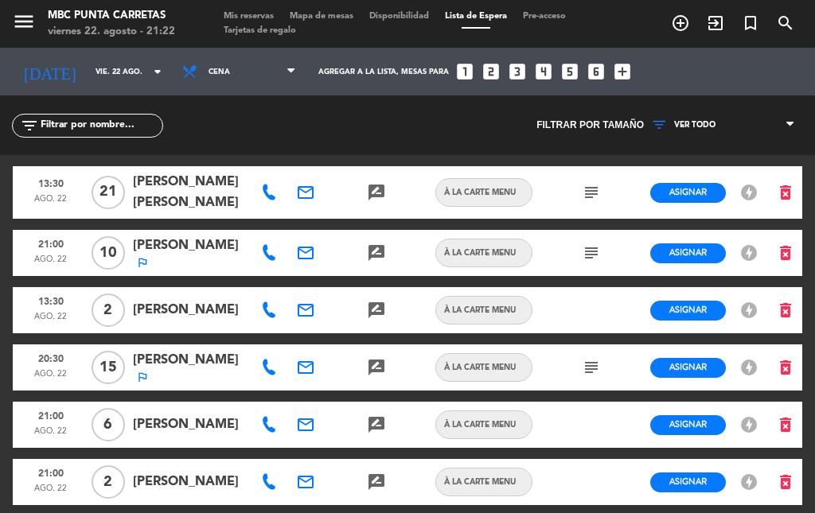
click at [245, 21] on span "Mis reservas" at bounding box center [249, 16] width 66 height 9
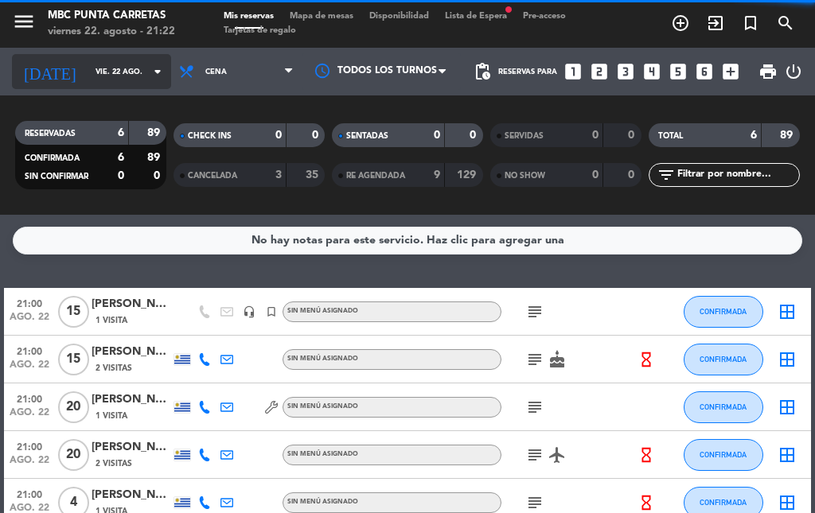
click at [108, 69] on input "vie. 22 ago." at bounding box center [140, 72] width 104 height 25
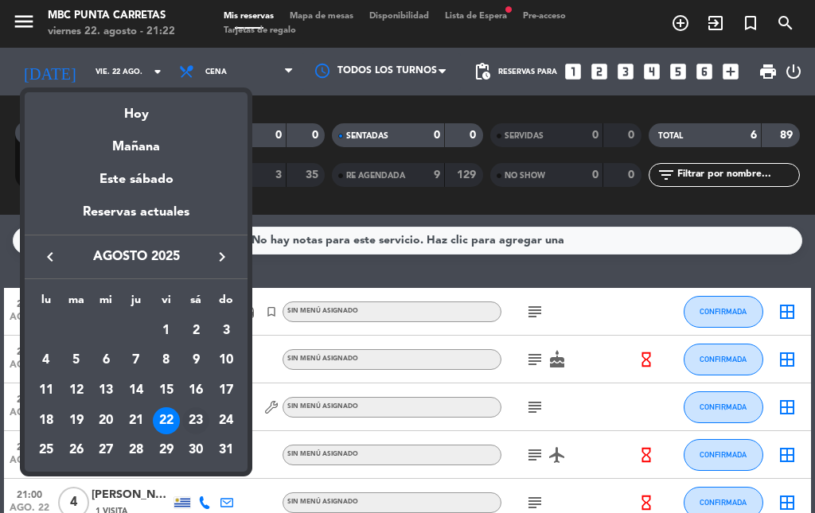
click at [197, 416] on div "23" at bounding box center [195, 421] width 27 height 27
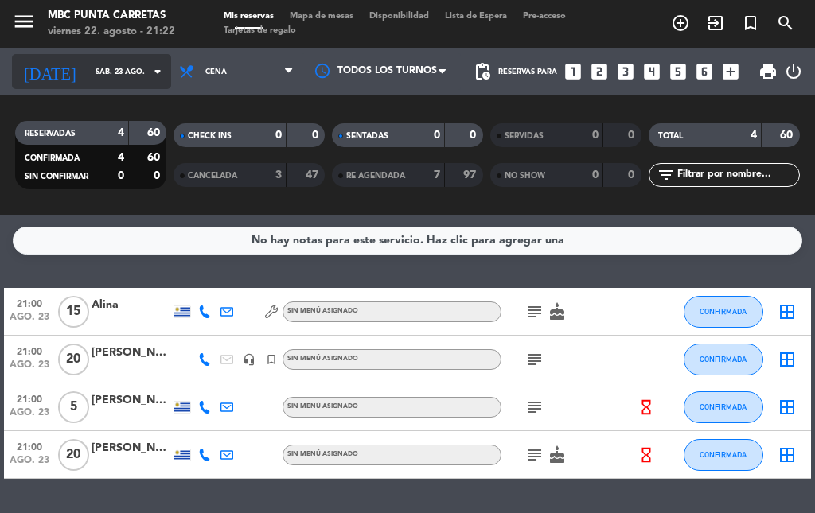
click at [106, 70] on input "sáb. 23 ago." at bounding box center [140, 72] width 104 height 25
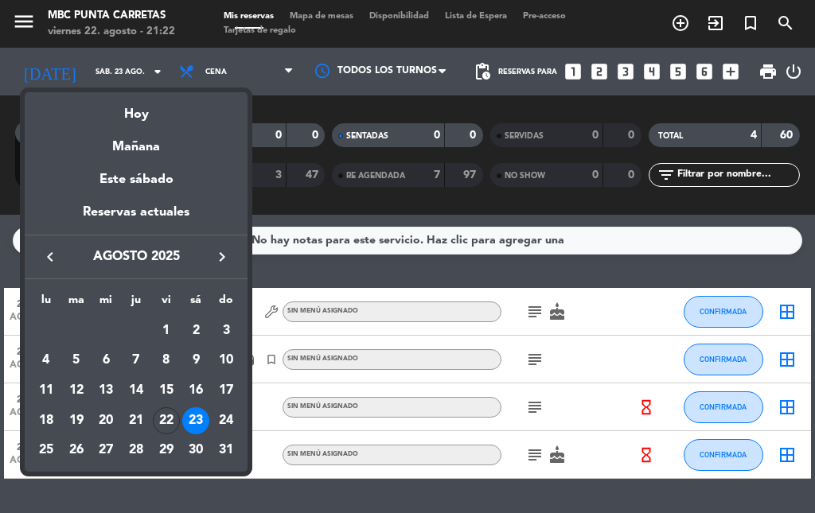
click at [263, 407] on div at bounding box center [407, 256] width 815 height 513
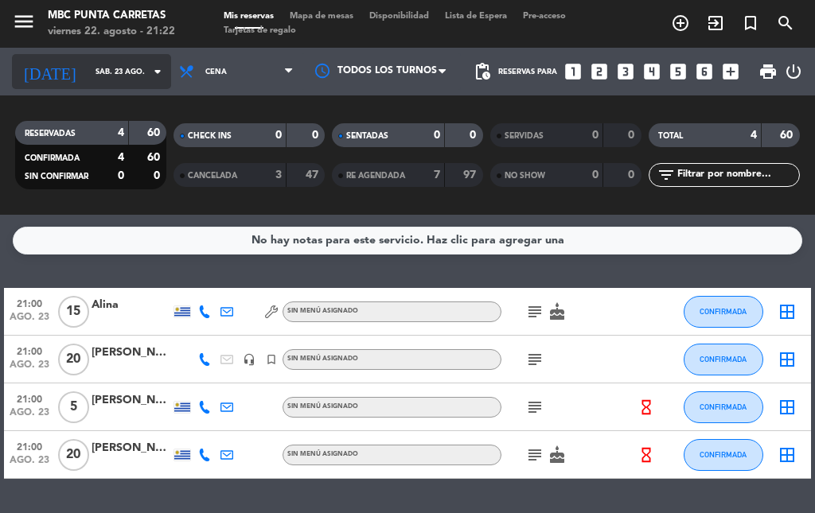
click at [114, 82] on input "sáb. 23 ago." at bounding box center [140, 72] width 104 height 25
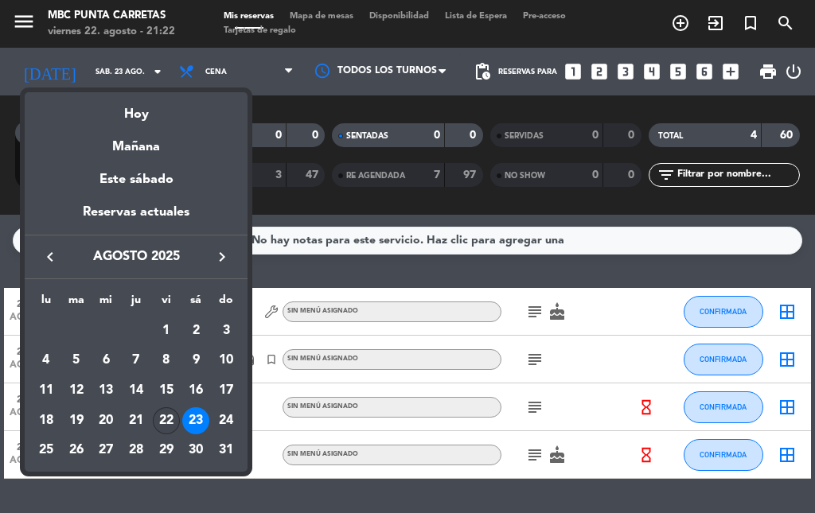
click at [169, 423] on div "22" at bounding box center [166, 421] width 27 height 27
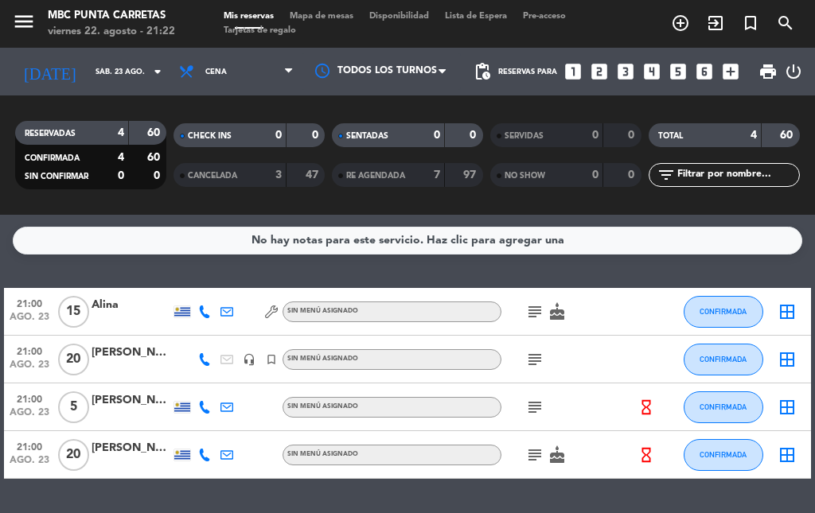
type input "vie. 22 ago."
